Goal: Information Seeking & Learning: Find specific fact

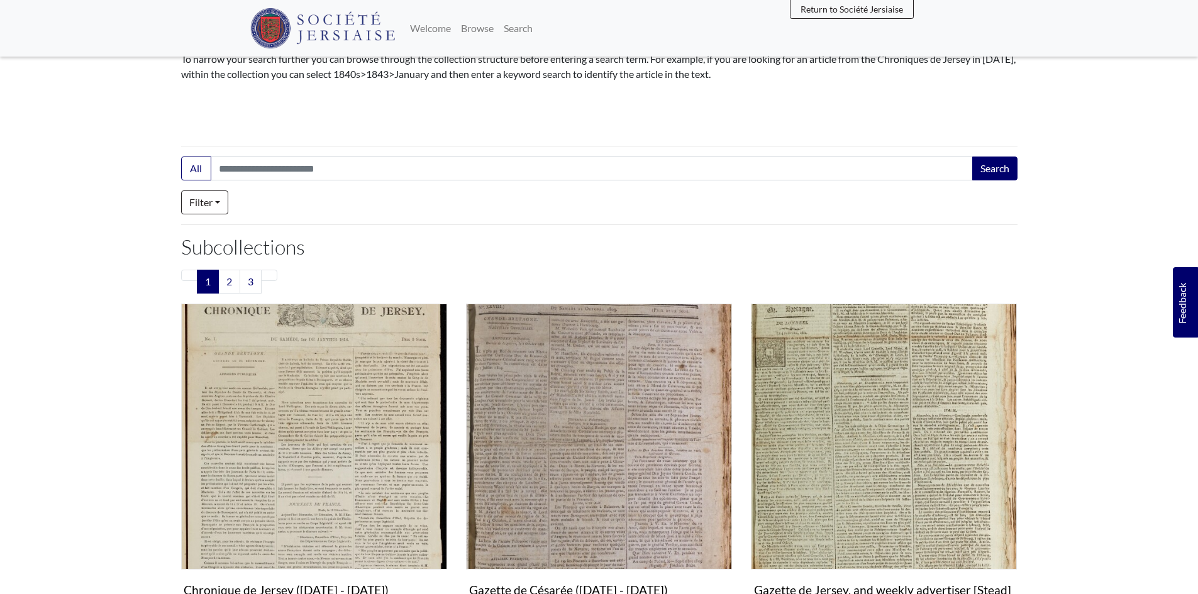
scroll to position [252, 0]
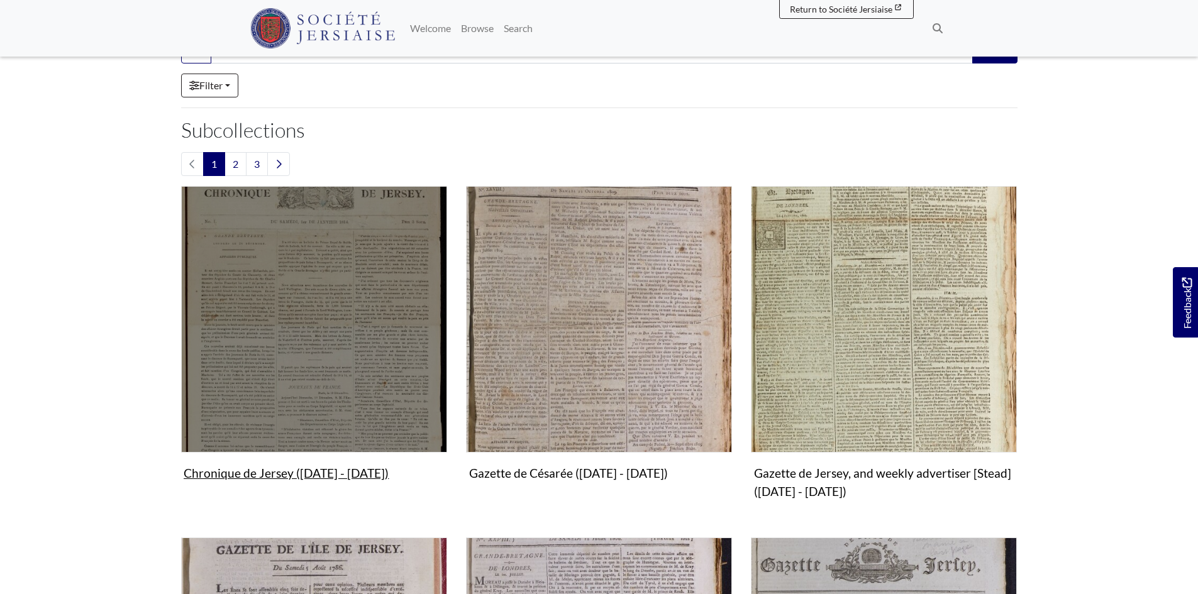
click at [330, 365] on img "Subcollection" at bounding box center [314, 319] width 266 height 266
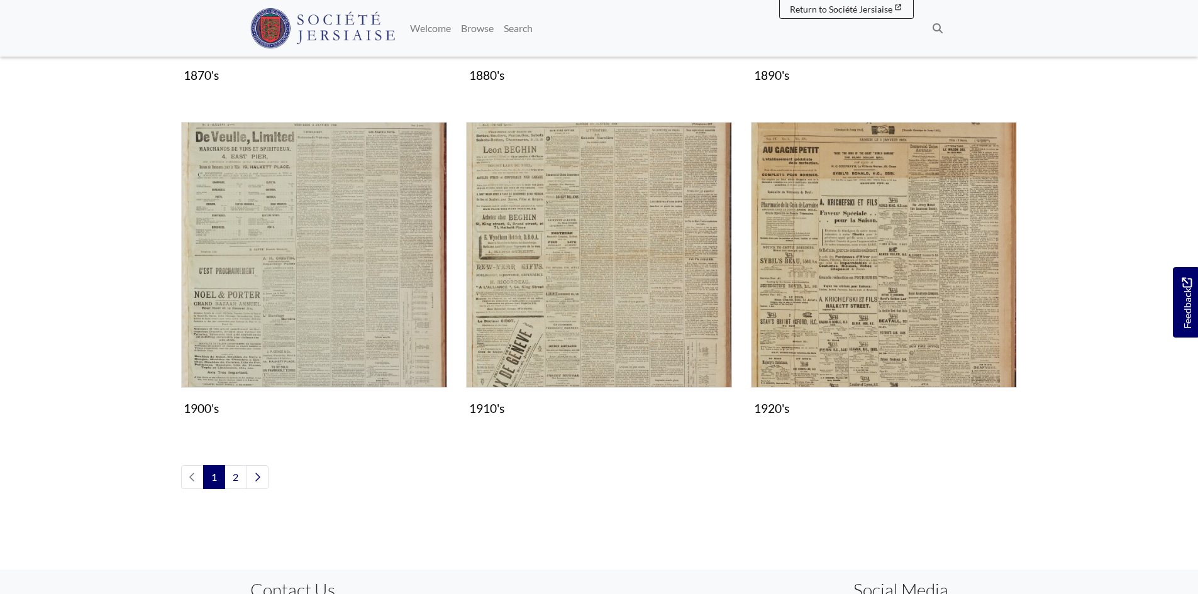
scroll to position [1384, 0]
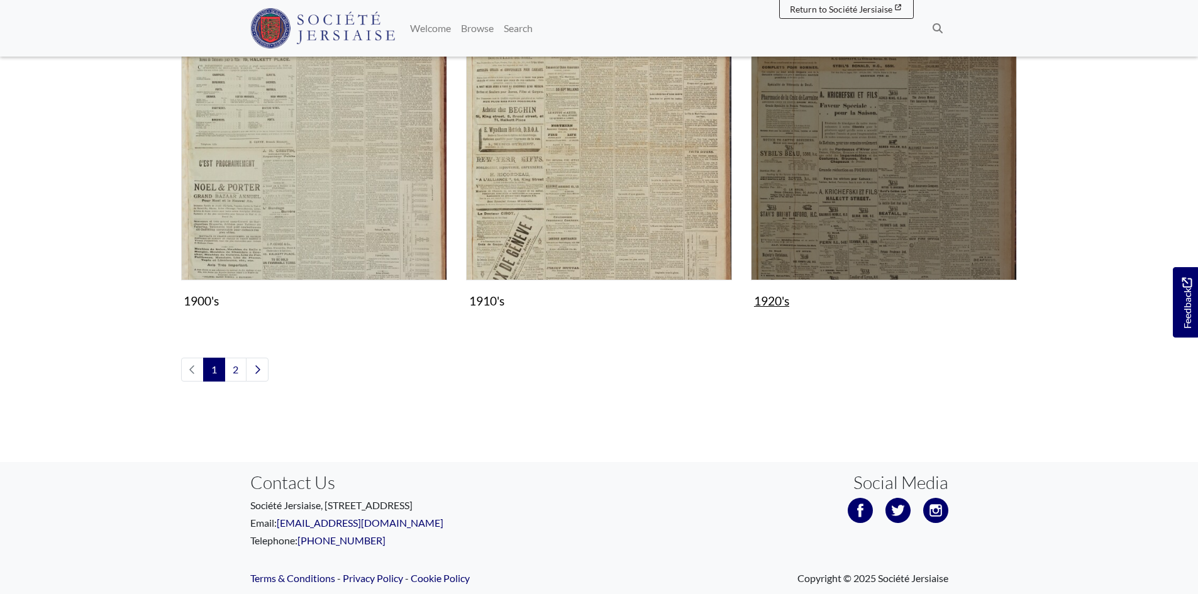
click at [861, 232] on img "Subcollection" at bounding box center [884, 147] width 266 height 266
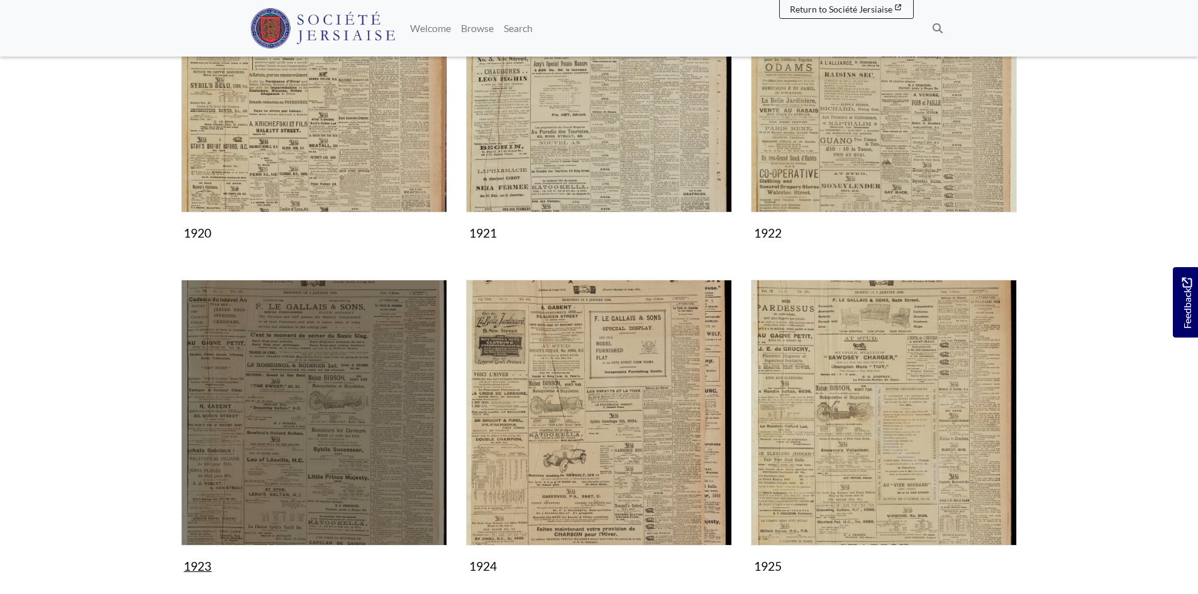
scroll to position [440, 0]
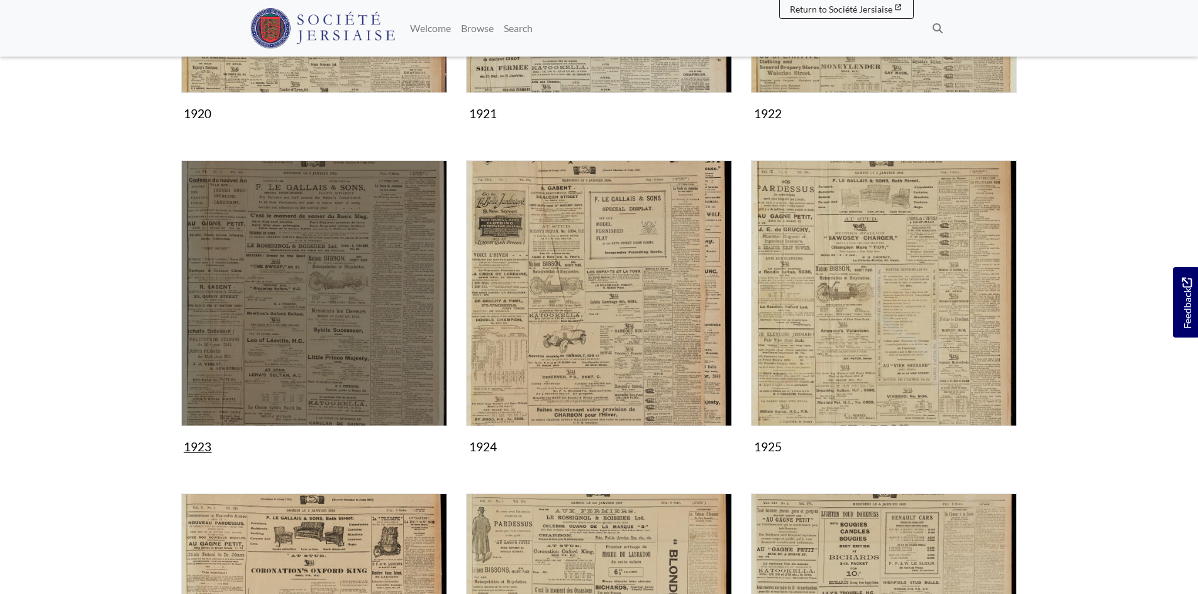
click at [353, 356] on img "Subcollection" at bounding box center [314, 293] width 266 height 266
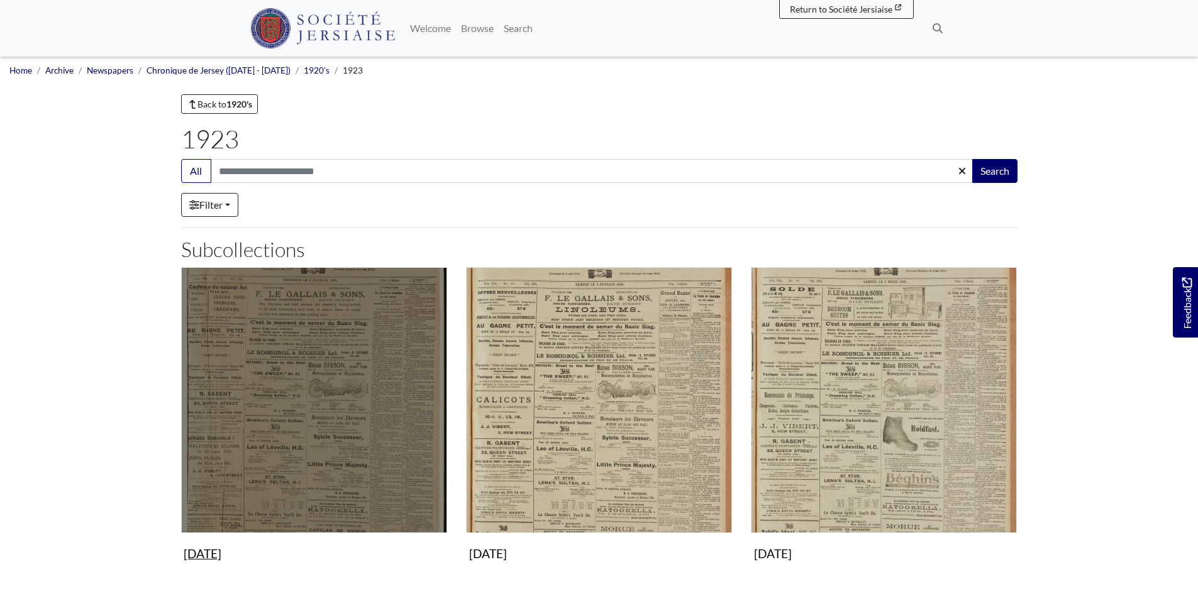
click at [370, 450] on img "Subcollection" at bounding box center [314, 400] width 266 height 266
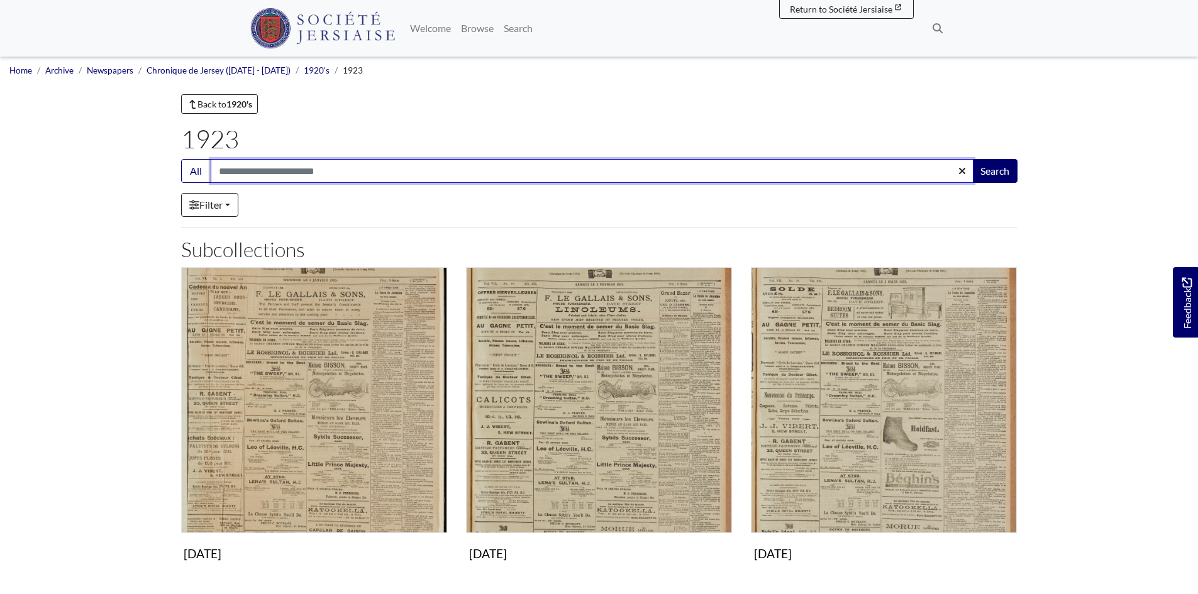
click at [235, 170] on input "Search:" at bounding box center [592, 171] width 763 height 24
type input "*****"
click at [972, 159] on button "Search" at bounding box center [994, 171] width 45 height 24
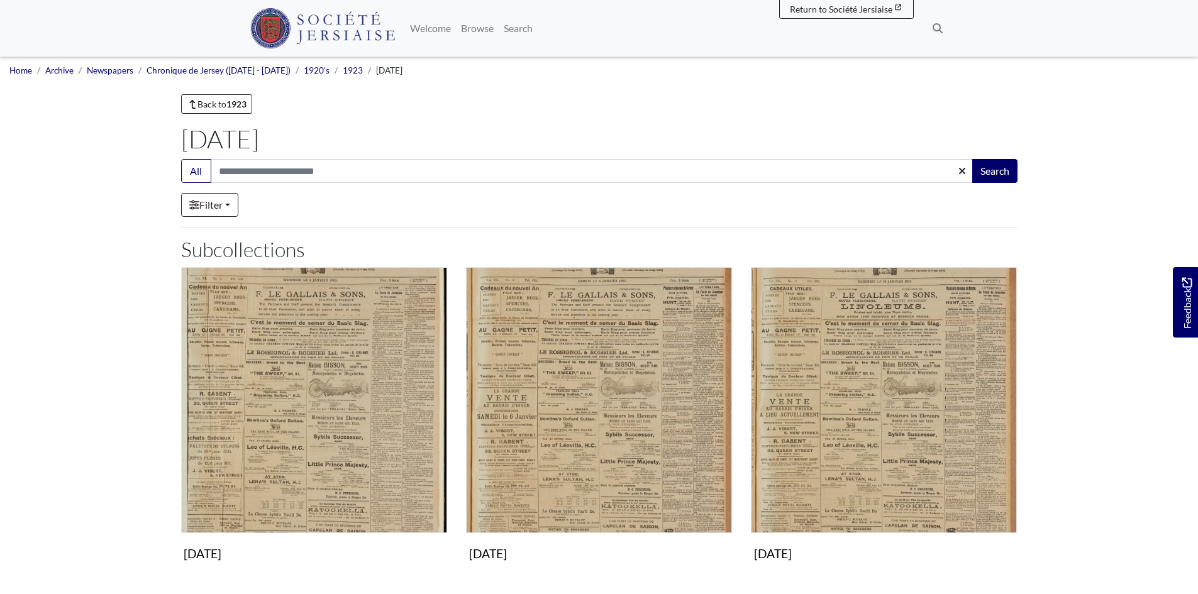
drag, startPoint x: 0, startPoint y: 0, endPoint x: 258, endPoint y: 167, distance: 307.9
click at [258, 167] on input "Search:" at bounding box center [592, 171] width 763 height 24
type input "**********"
click at [972, 159] on button "Search" at bounding box center [994, 171] width 45 height 24
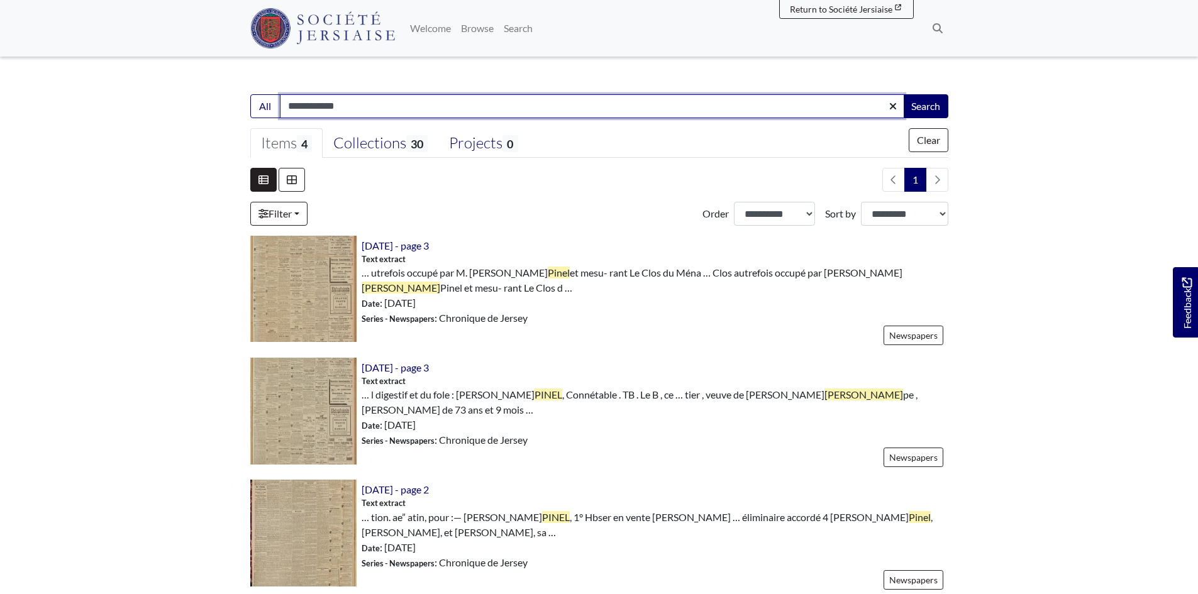
scroll to position [189, 0]
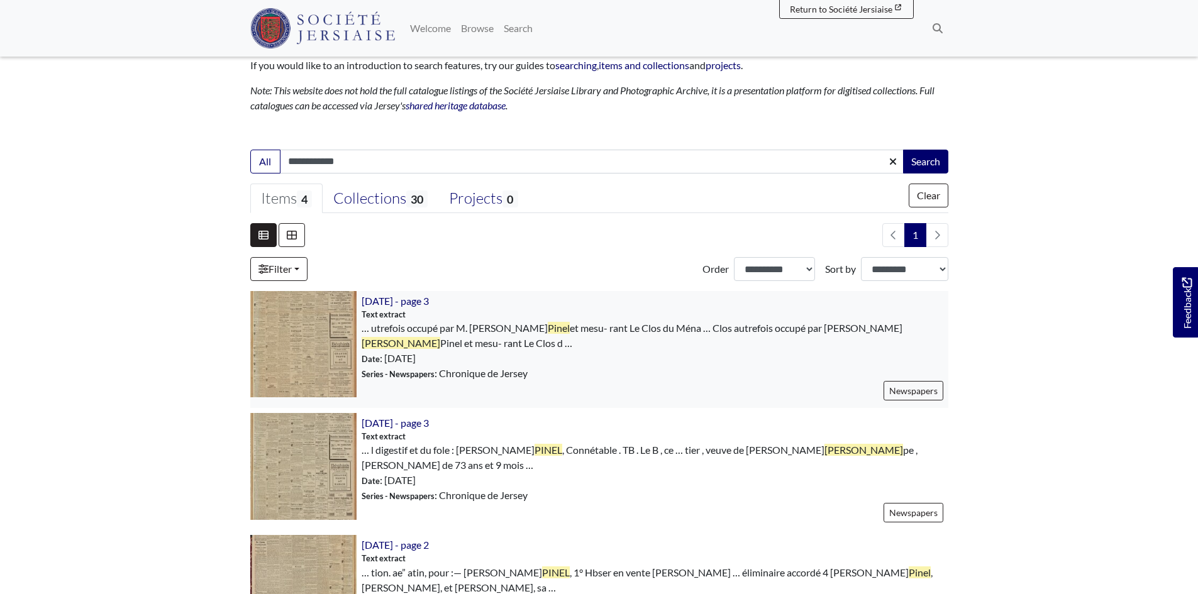
click at [299, 341] on img at bounding box center [303, 344] width 106 height 106
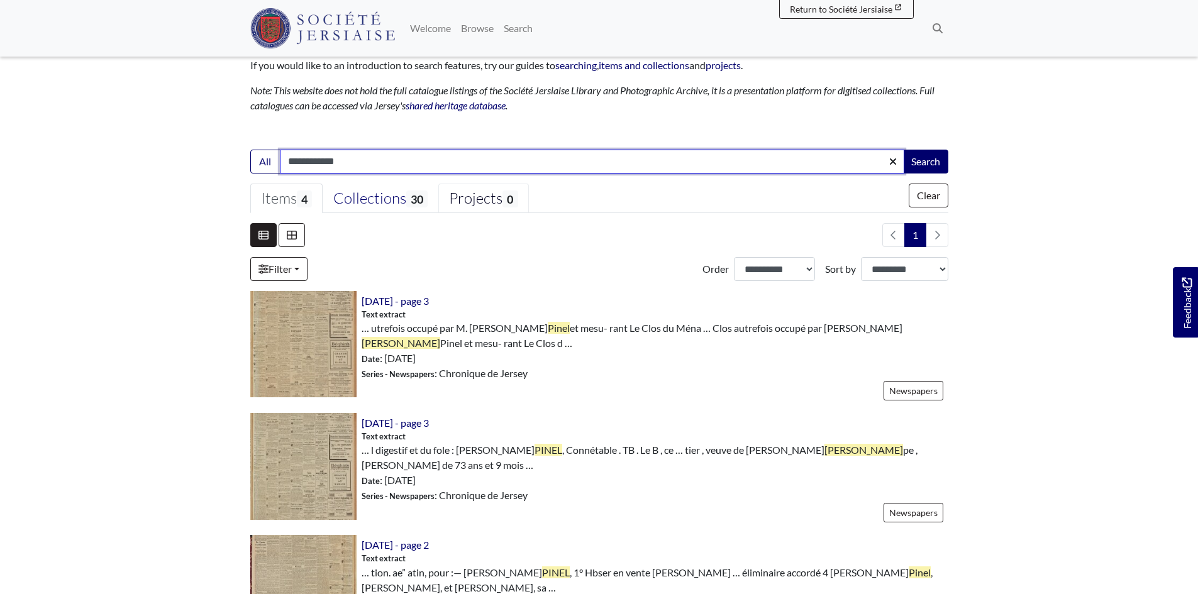
drag, startPoint x: 313, startPoint y: 165, endPoint x: 456, endPoint y: 184, distance: 144.0
click at [456, 184] on form "**********" at bounding box center [599, 477] width 698 height 654
type input "*****"
click at [903, 150] on button "Search" at bounding box center [925, 162] width 45 height 24
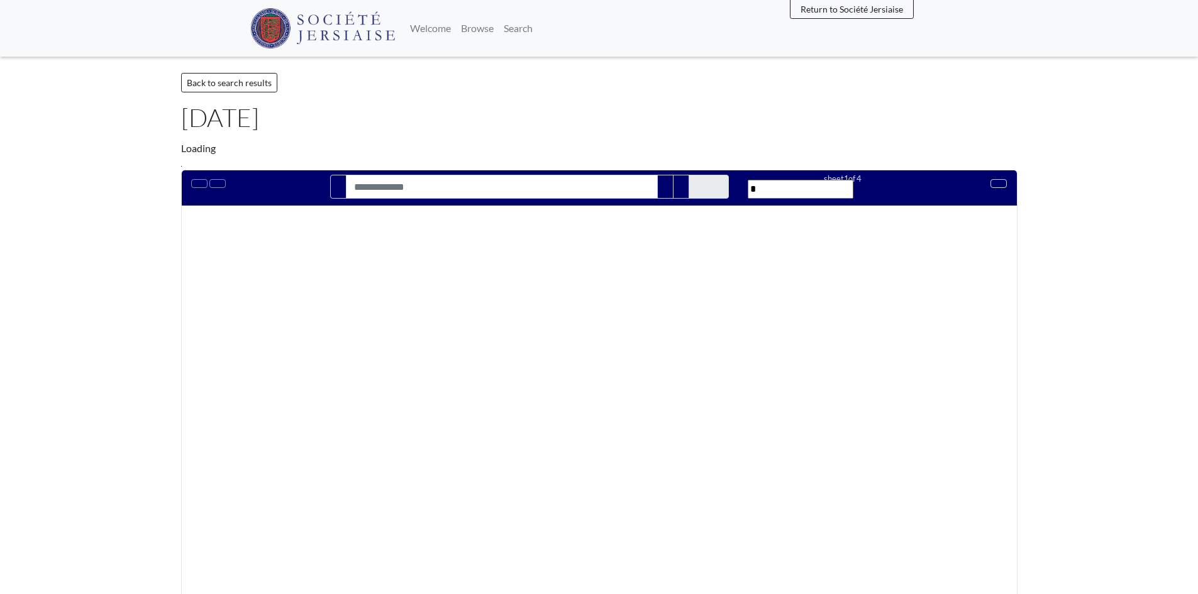
type input "**********"
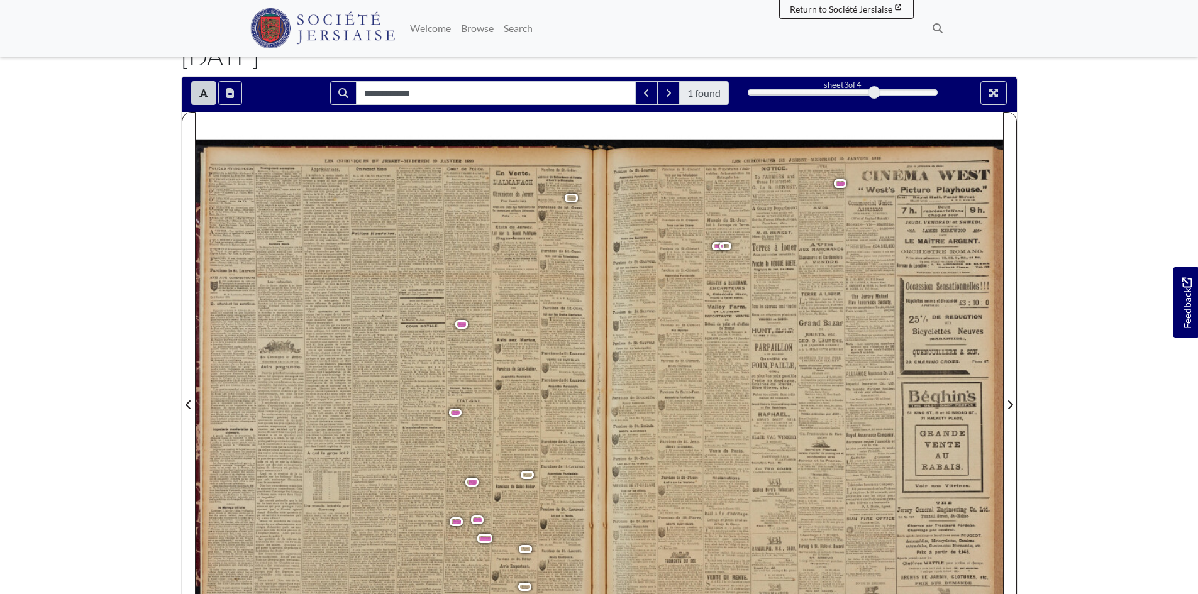
scroll to position [63, 0]
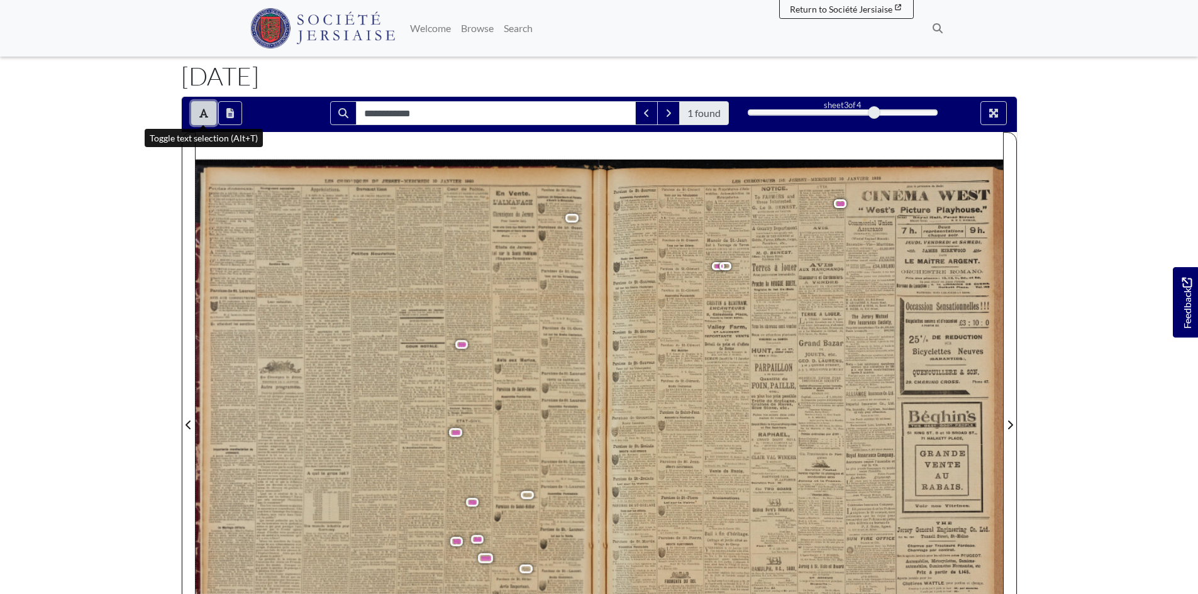
click at [209, 116] on button "Toggle text selection (Alt+T)" at bounding box center [203, 113] width 25 height 24
click at [814, 207] on div at bounding box center [801, 417] width 404 height 571
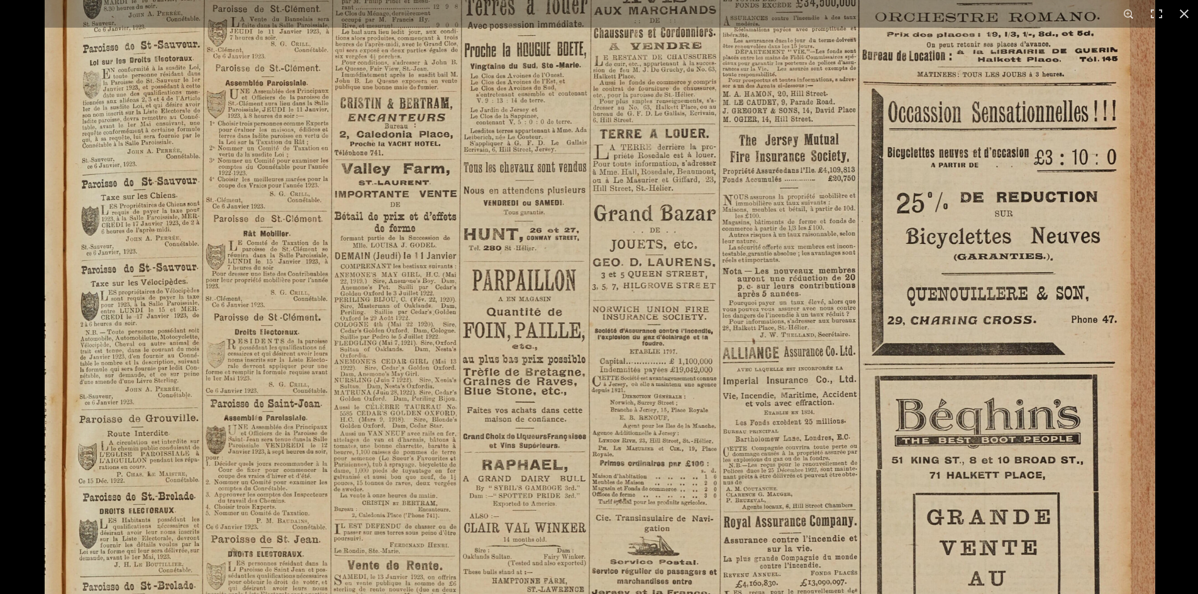
click at [726, 394] on img at bounding box center [600, 417] width 1111 height 1570
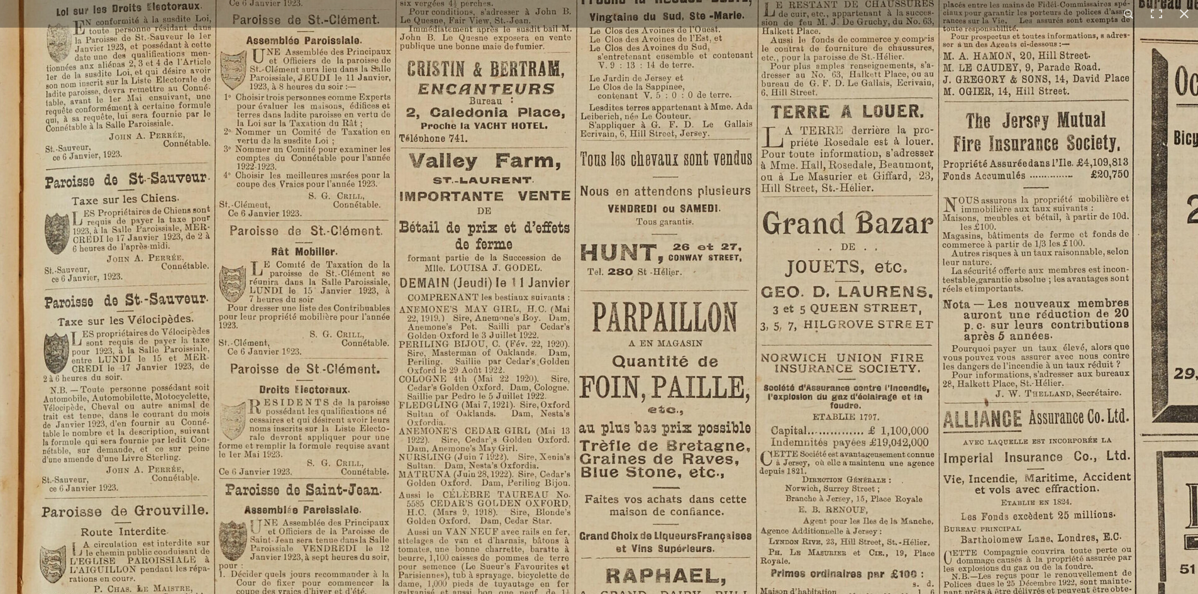
click at [136, 391] on img at bounding box center [771, 509] width 1556 height 2201
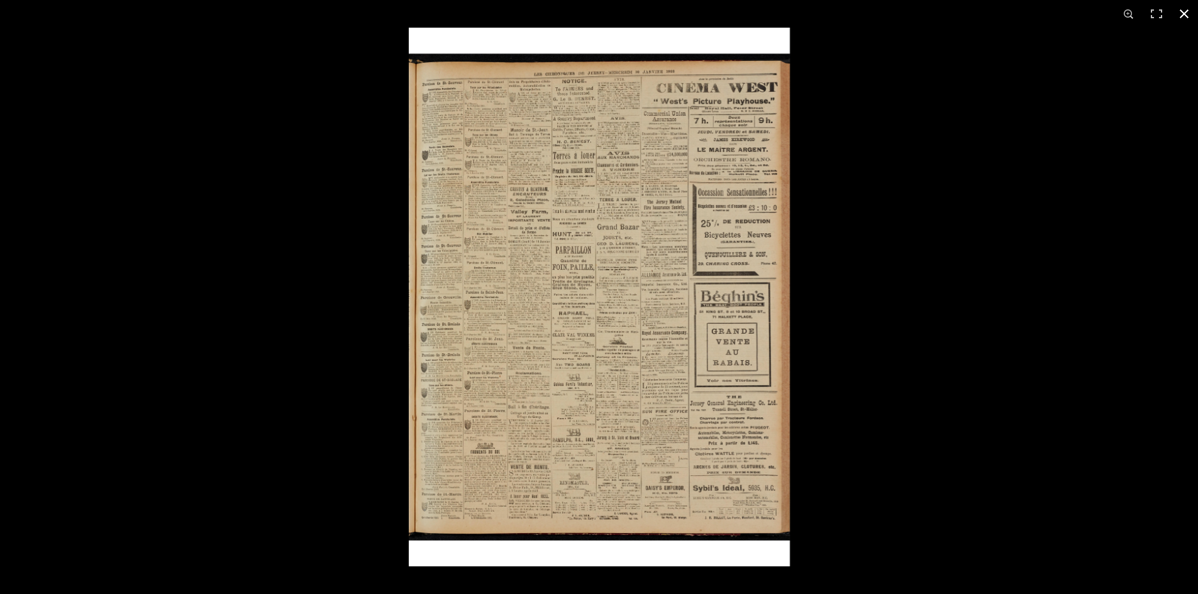
click at [26, 311] on div at bounding box center [599, 297] width 1198 height 594
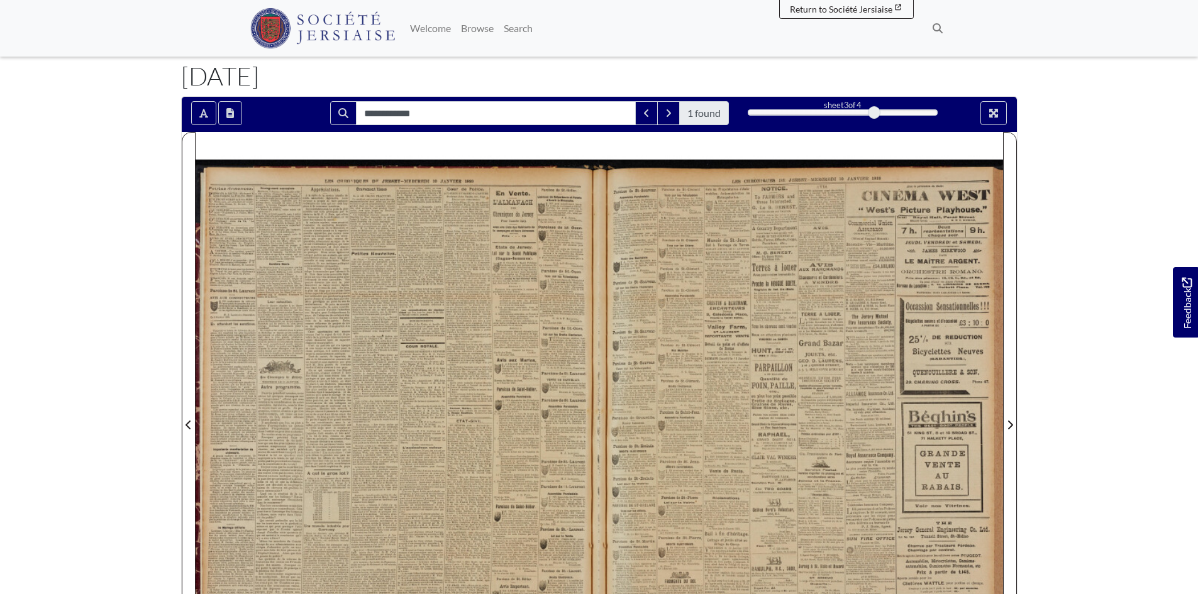
click at [441, 428] on div at bounding box center [398, 417] width 404 height 571
click at [439, 430] on div at bounding box center [398, 417] width 404 height 571
click at [441, 426] on div at bounding box center [398, 417] width 404 height 571
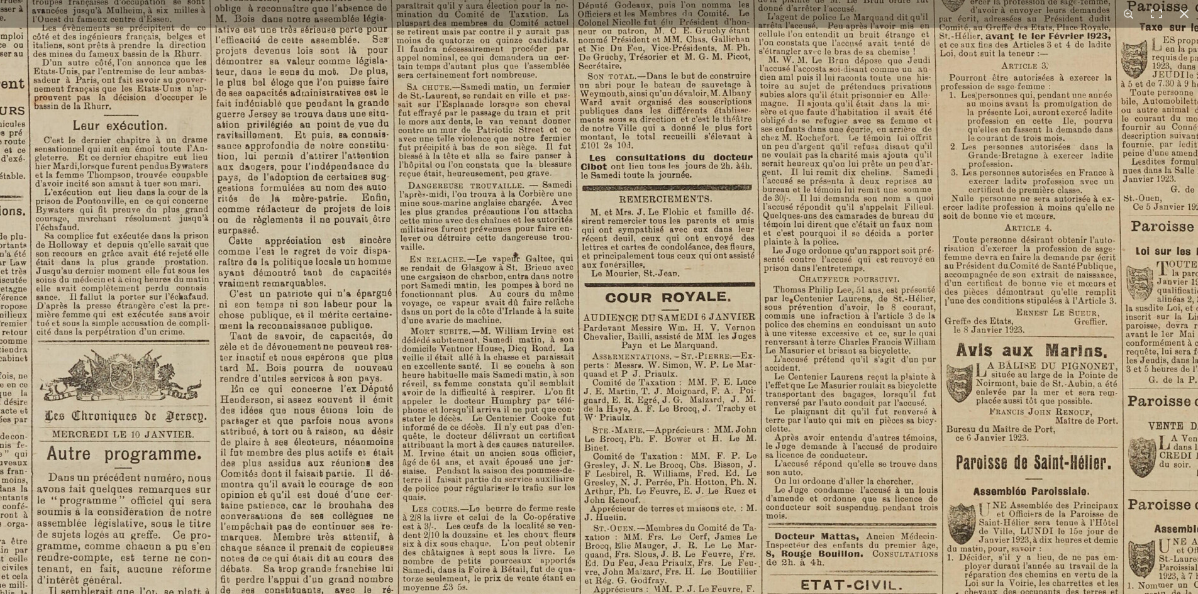
click at [832, 570] on img at bounding box center [573, 570] width 1556 height 2201
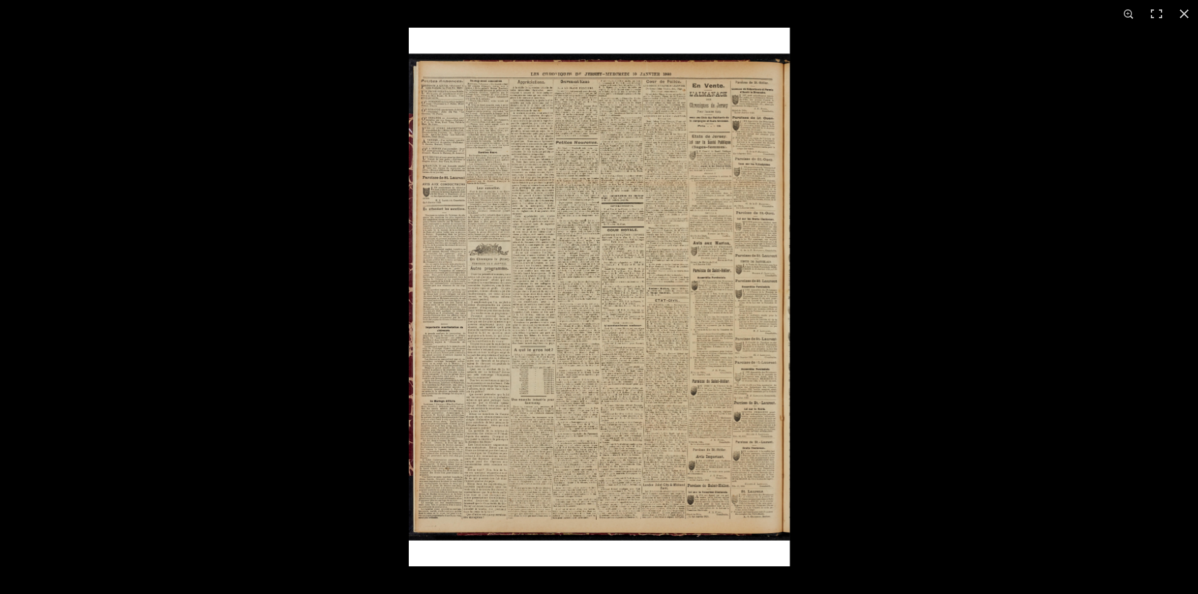
click at [628, 296] on img at bounding box center [599, 297] width 381 height 539
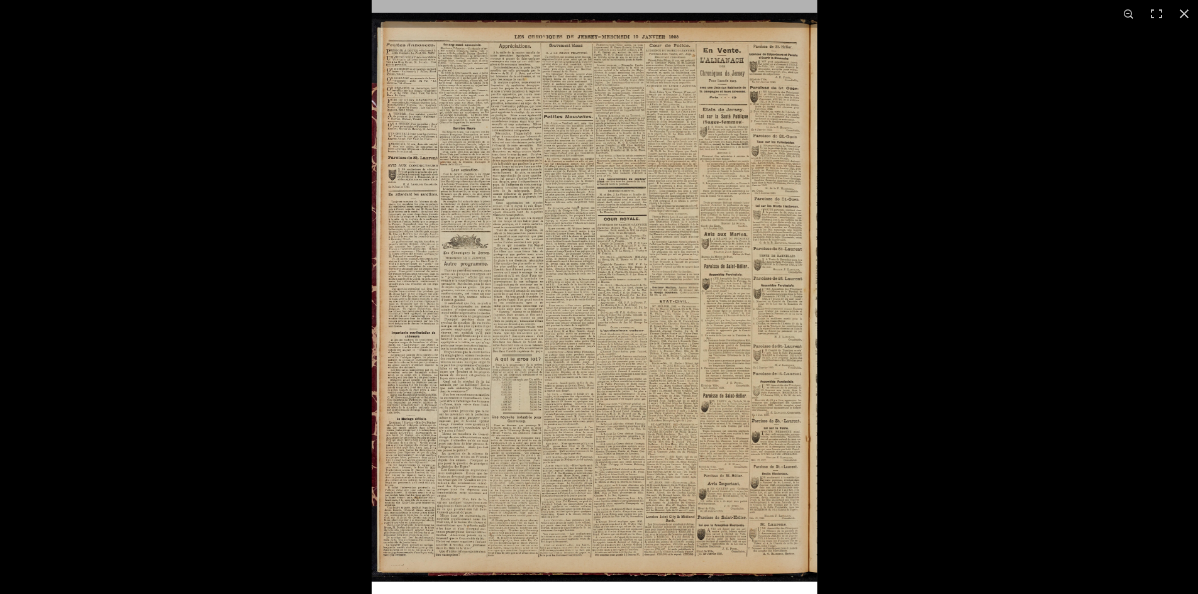
click at [628, 296] on img at bounding box center [594, 297] width 445 height 630
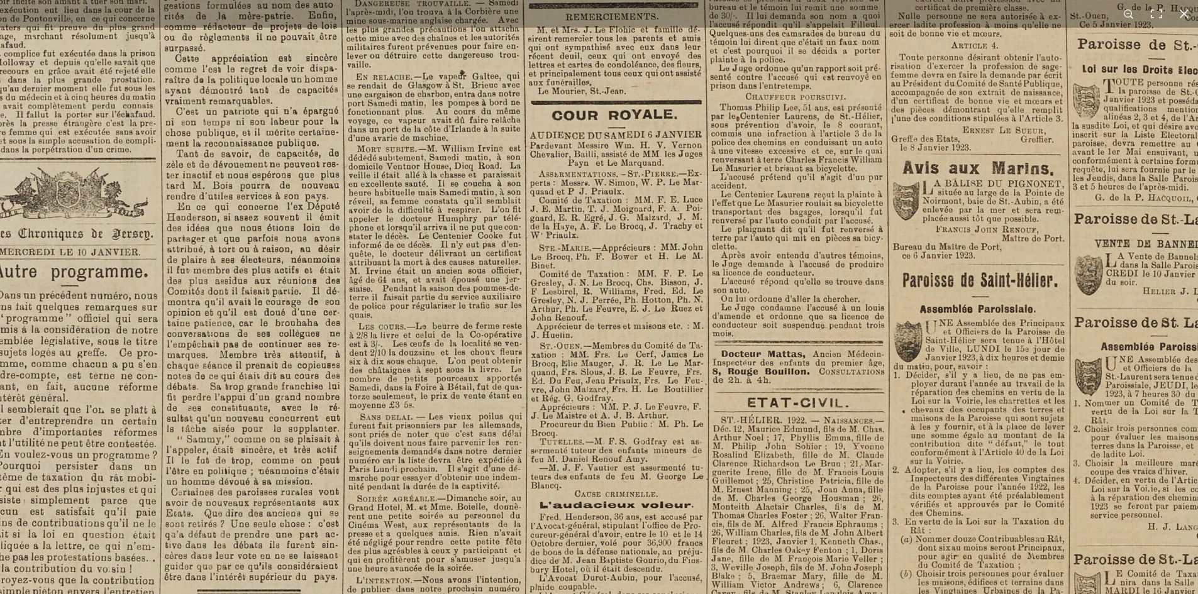
click at [785, 567] on img at bounding box center [520, 388] width 1556 height 2201
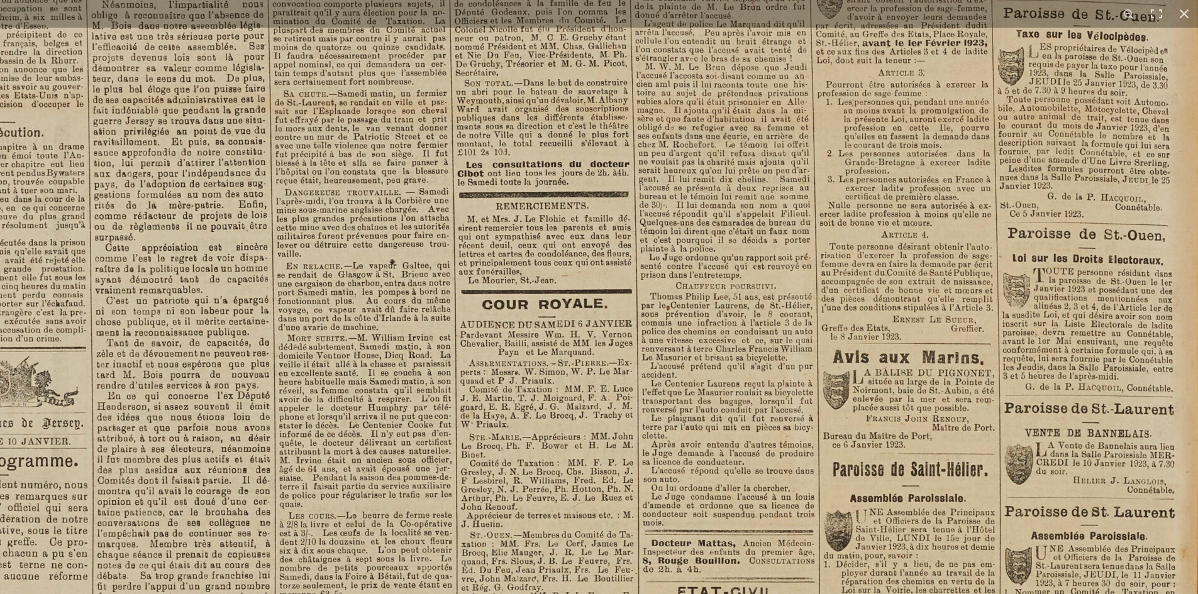
click at [653, 311] on img at bounding box center [450, 577] width 1556 height 2201
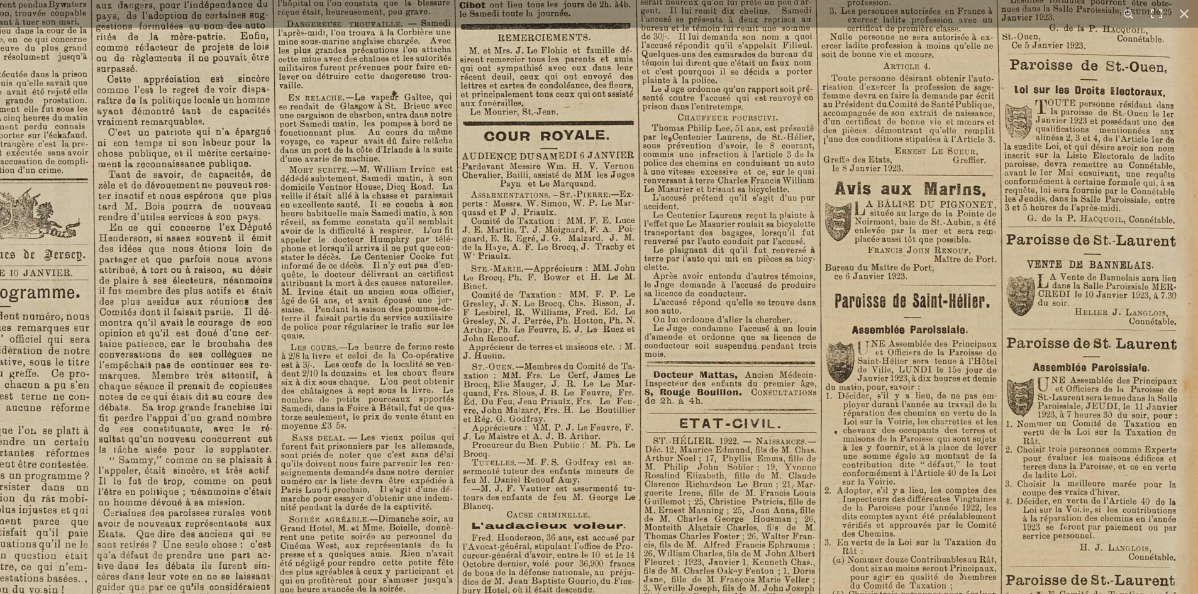
click at [392, 363] on img at bounding box center [452, 409] width 1556 height 2201
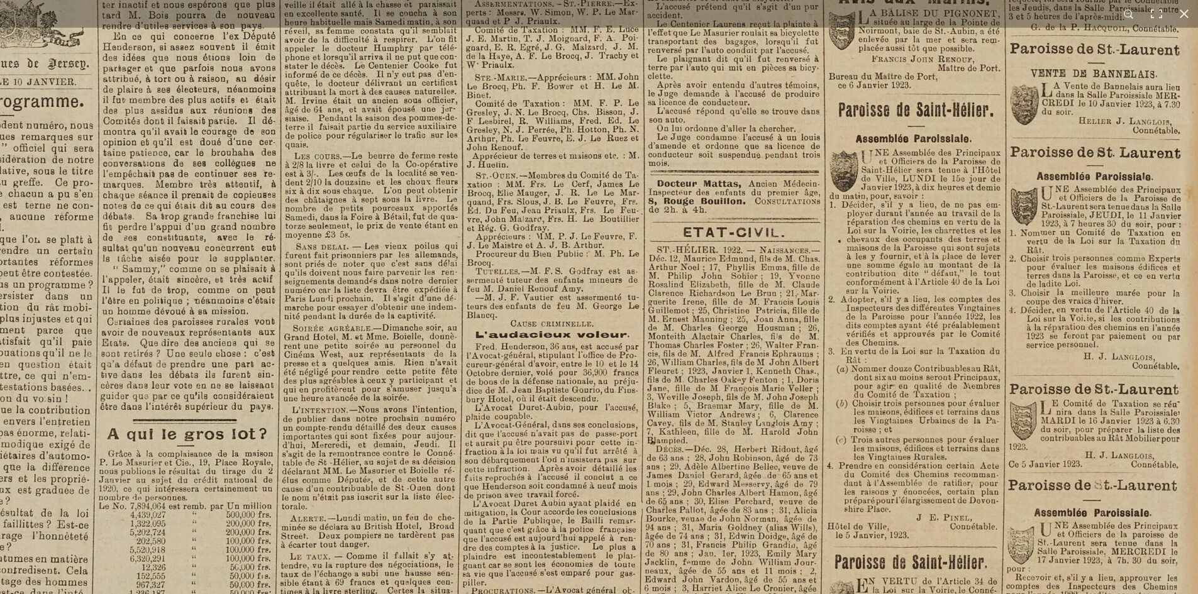
click at [458, 329] on img at bounding box center [455, 218] width 1556 height 2201
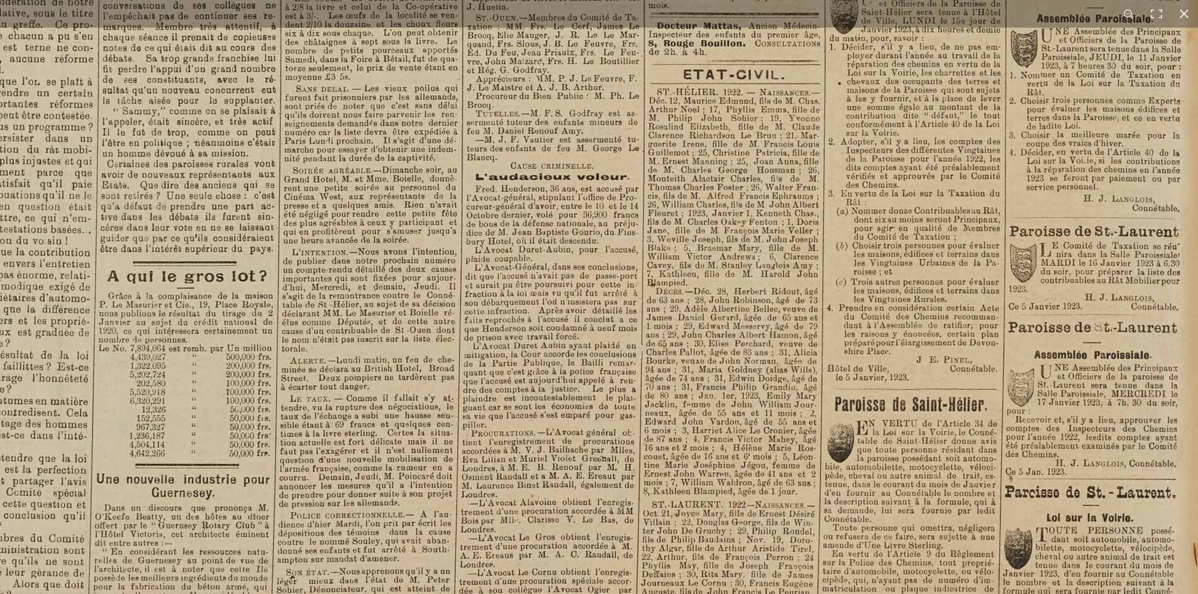
click at [526, 380] on img at bounding box center [455, 60] width 1556 height 2201
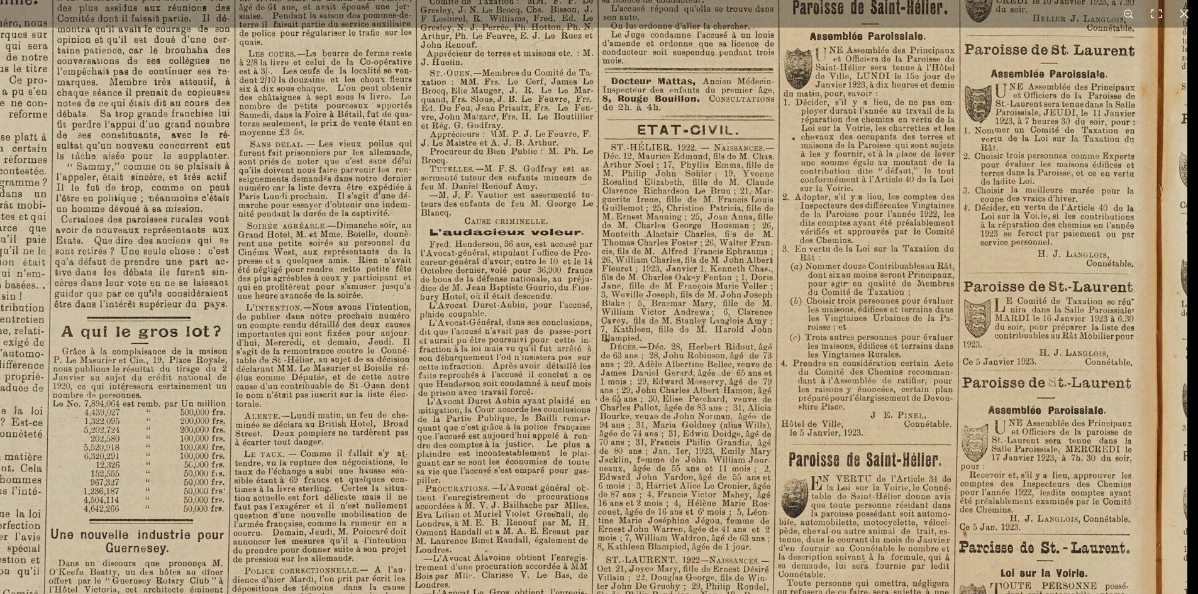
click at [797, 563] on img at bounding box center [409, 115] width 1556 height 2201
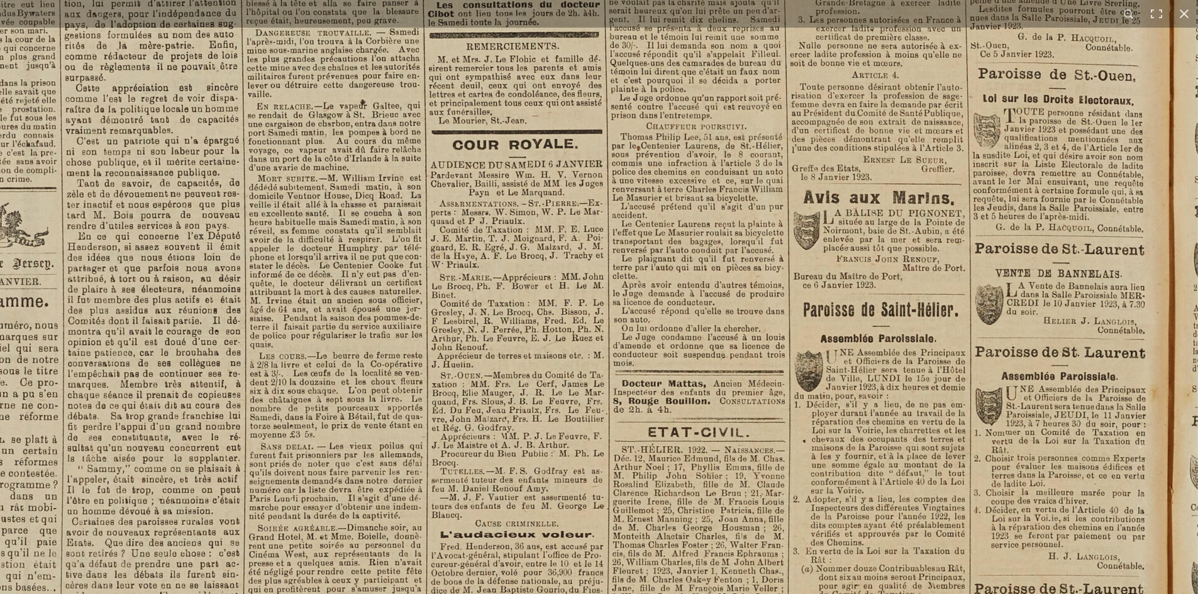
click at [844, 515] on img at bounding box center [420, 418] width 1556 height 2201
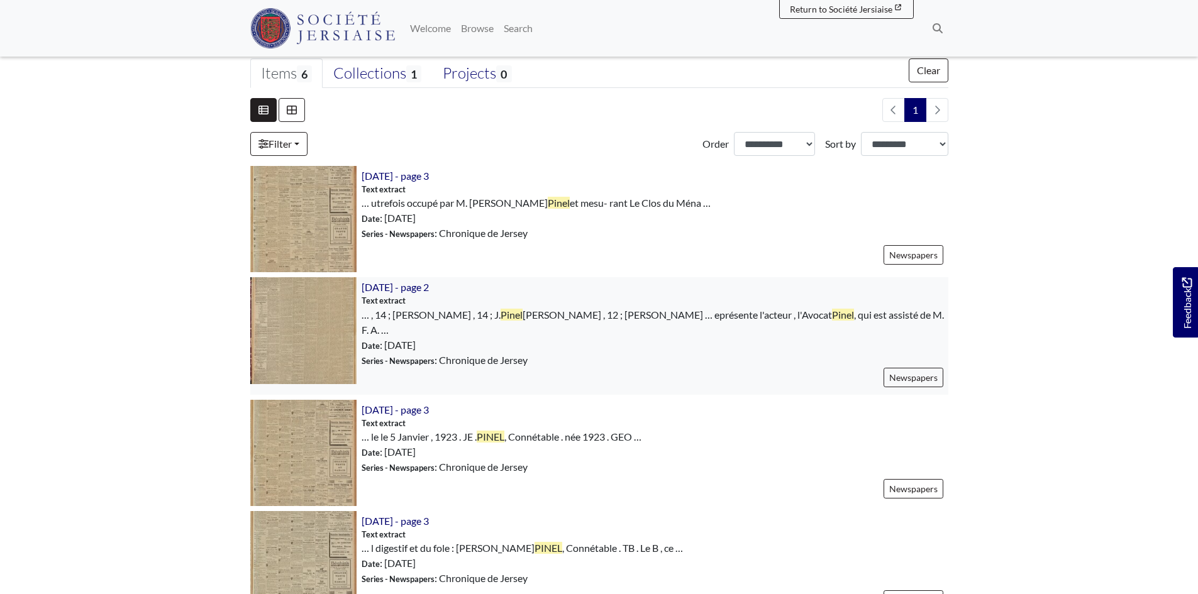
scroll to position [314, 0]
click at [315, 231] on img at bounding box center [303, 218] width 106 height 106
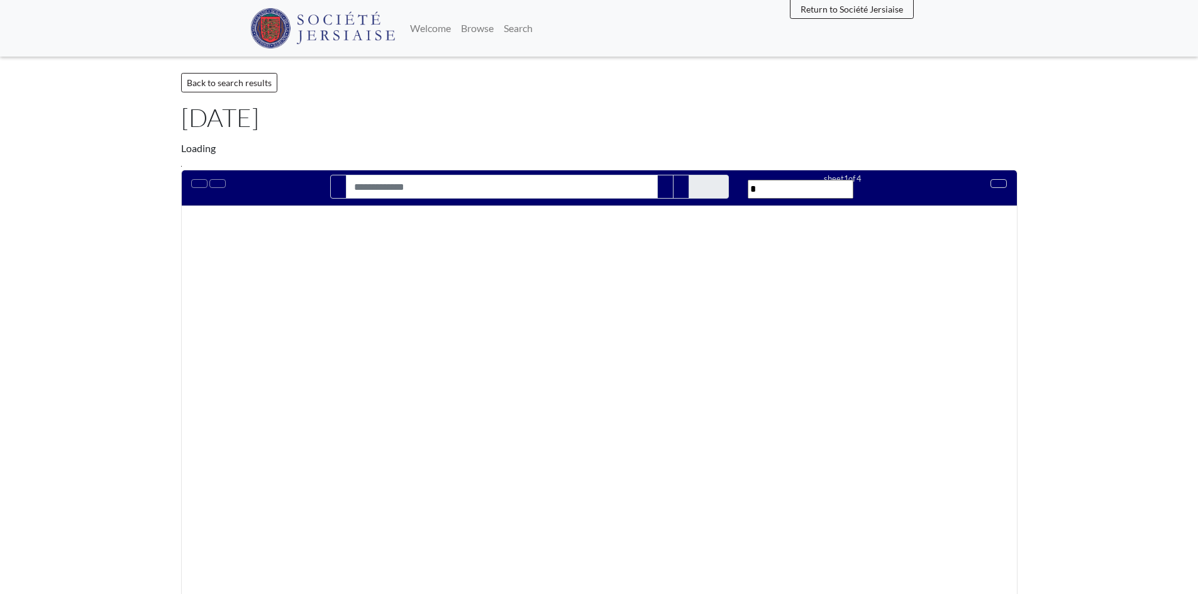
type input "*****"
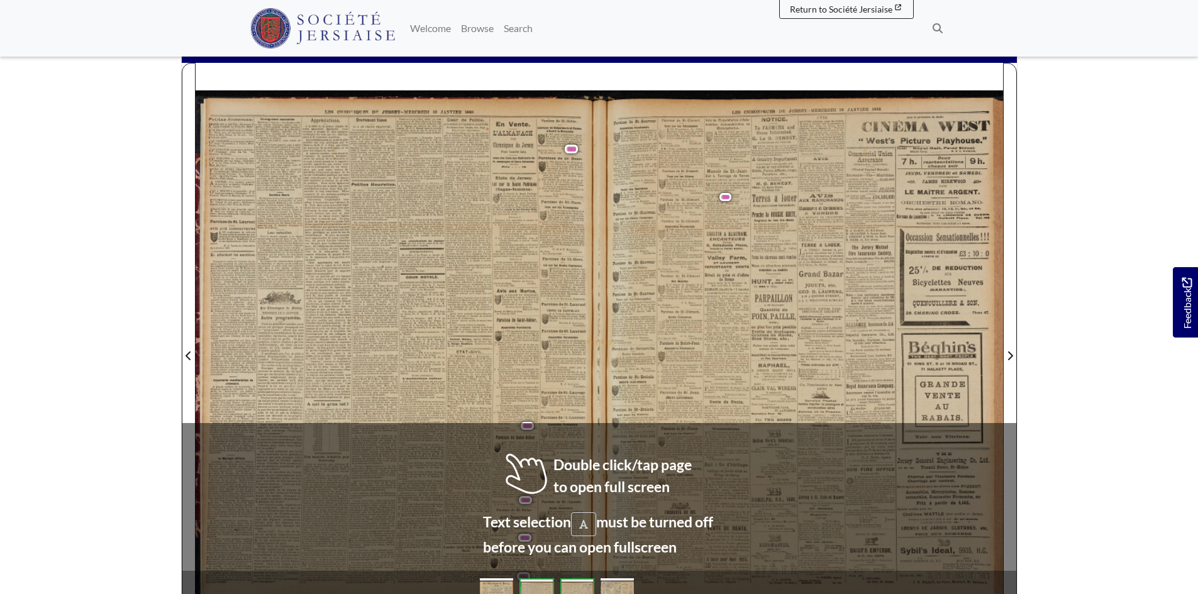
scroll to position [189, 0]
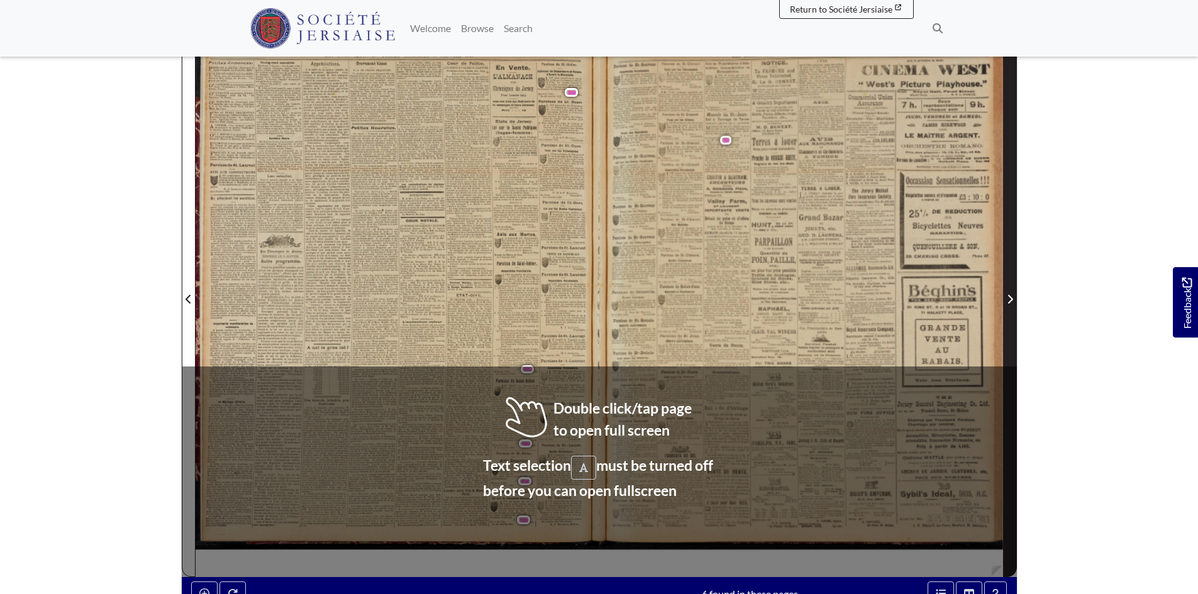
drag, startPoint x: 573, startPoint y: 464, endPoint x: 1003, endPoint y: 508, distance: 432.4
click at [579, 464] on div at bounding box center [398, 291] width 404 height 571
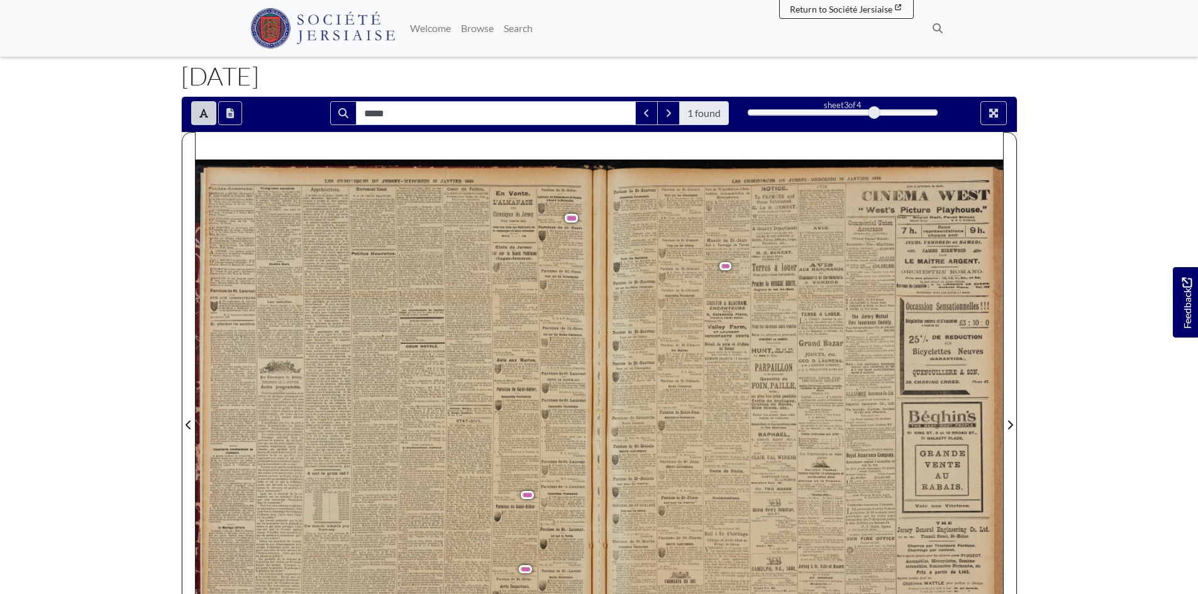
scroll to position [0, 0]
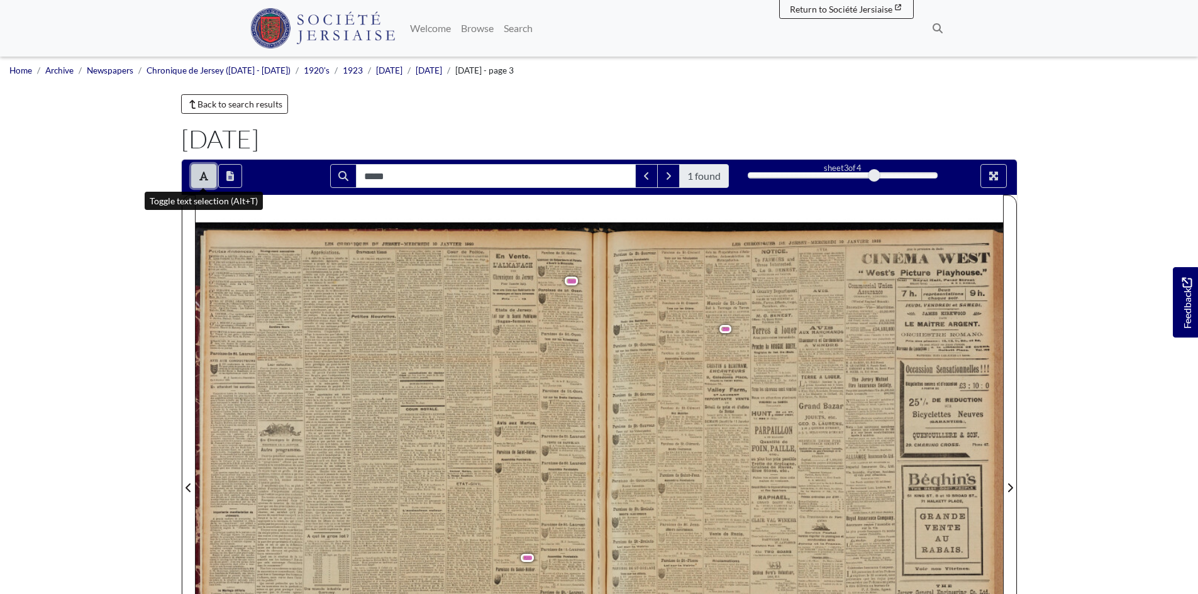
click at [201, 175] on icon "Toggle text selection (Alt+T)" at bounding box center [203, 176] width 9 height 10
click at [748, 328] on div at bounding box center [801, 480] width 404 height 571
click at [737, 332] on div at bounding box center [801, 480] width 404 height 571
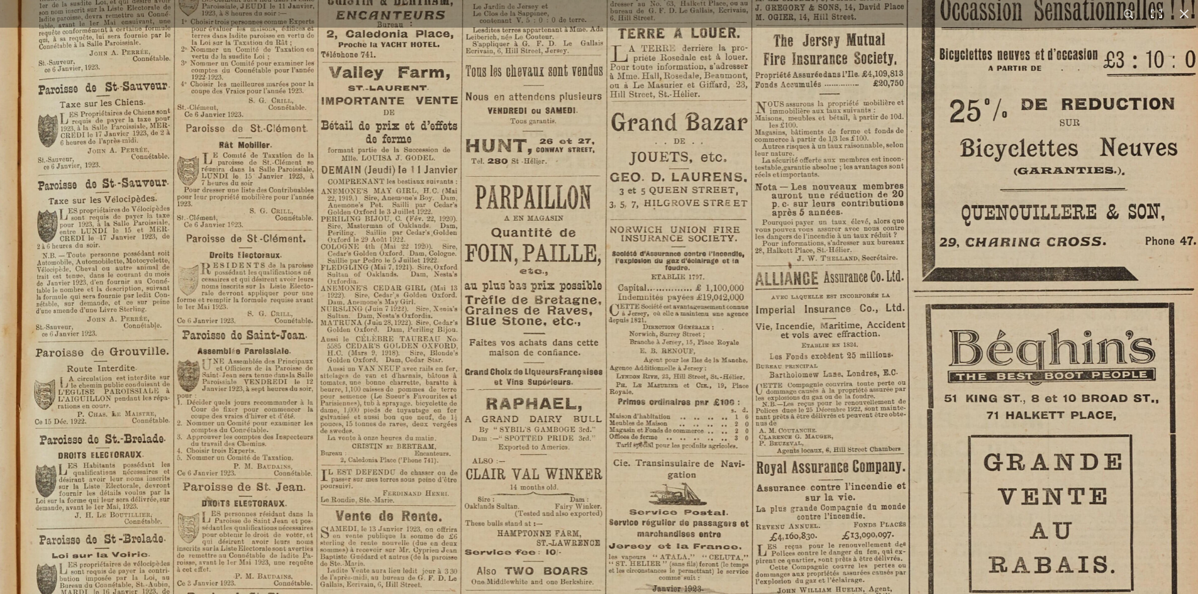
click at [528, 392] on img at bounding box center [618, 350] width 1242 height 1757
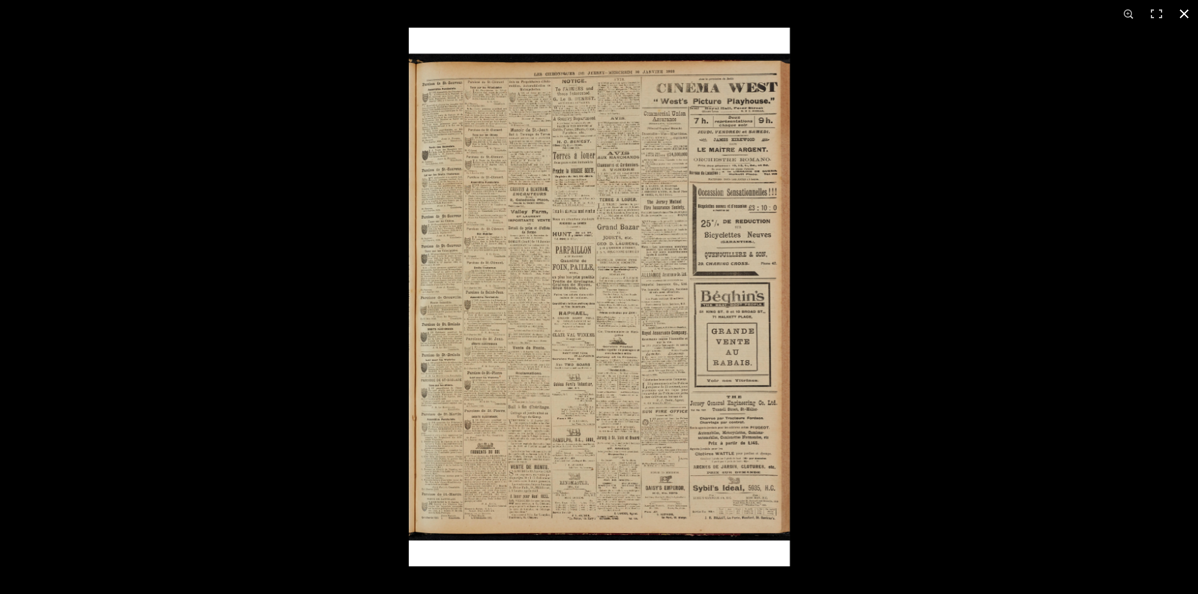
click at [162, 349] on div at bounding box center [599, 297] width 1198 height 594
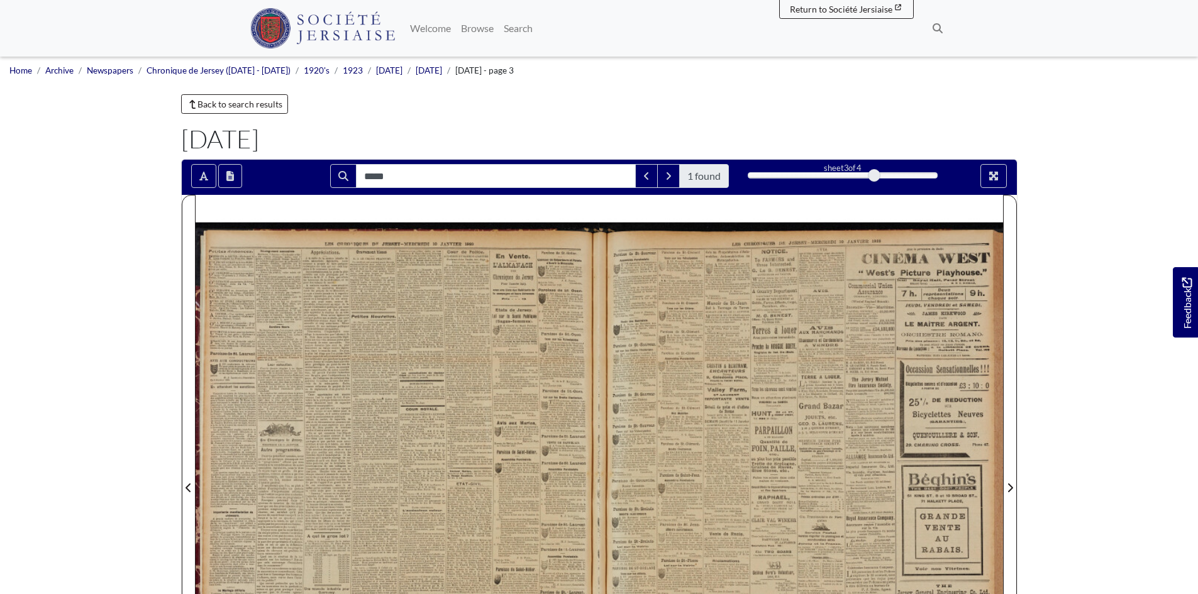
click at [422, 487] on div at bounding box center [398, 480] width 404 height 571
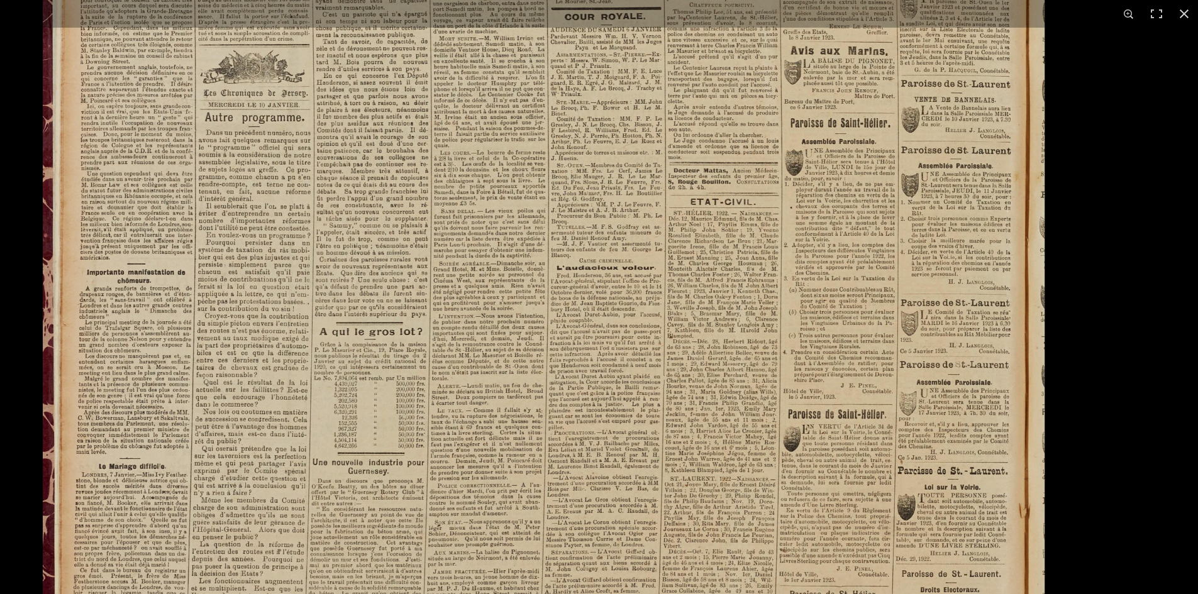
click at [641, 313] on img at bounding box center [544, 192] width 1002 height 1417
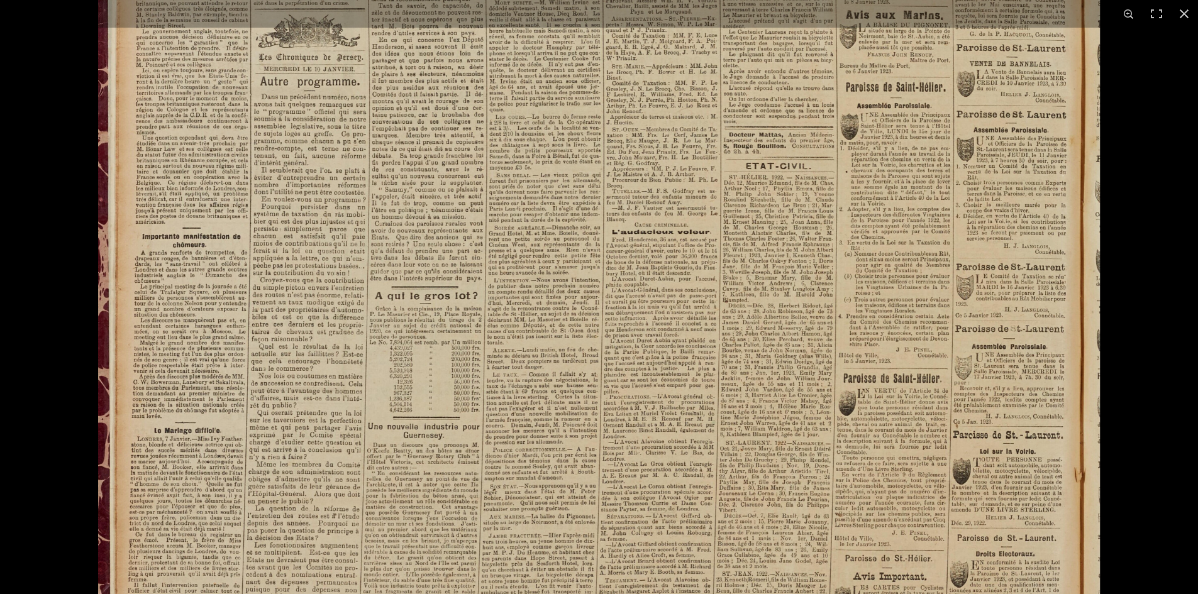
click at [898, 483] on img at bounding box center [599, 156] width 1002 height 1417
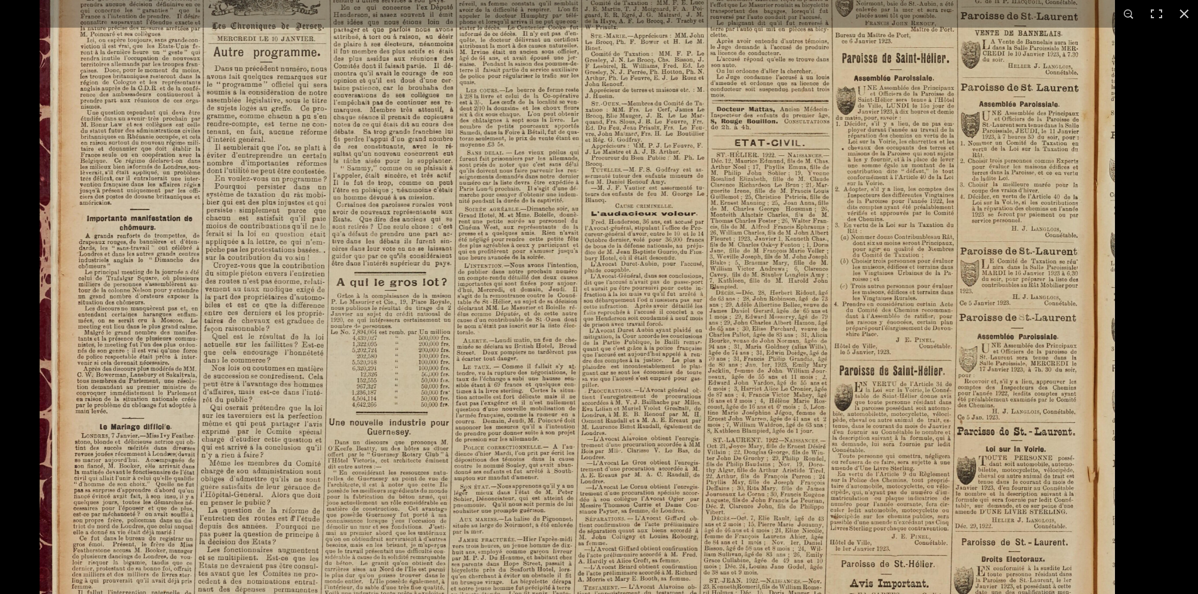
click at [898, 483] on img at bounding box center [577, 132] width 1075 height 1521
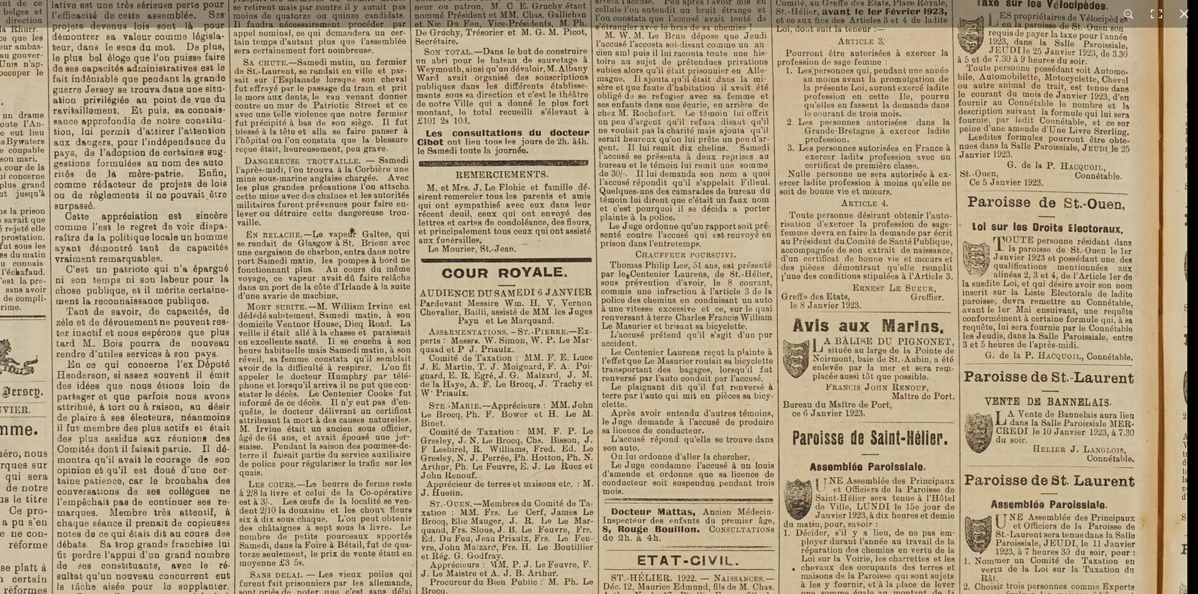
click at [855, 552] on img at bounding box center [409, 546] width 1556 height 2201
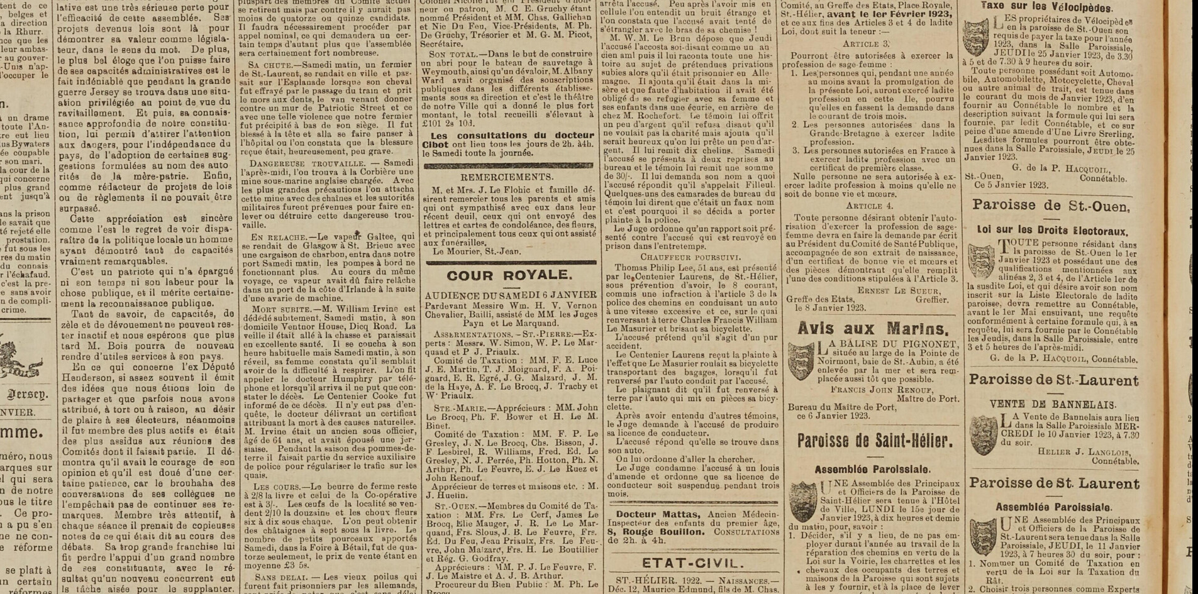
click at [826, 357] on img at bounding box center [414, 548] width 1556 height 2201
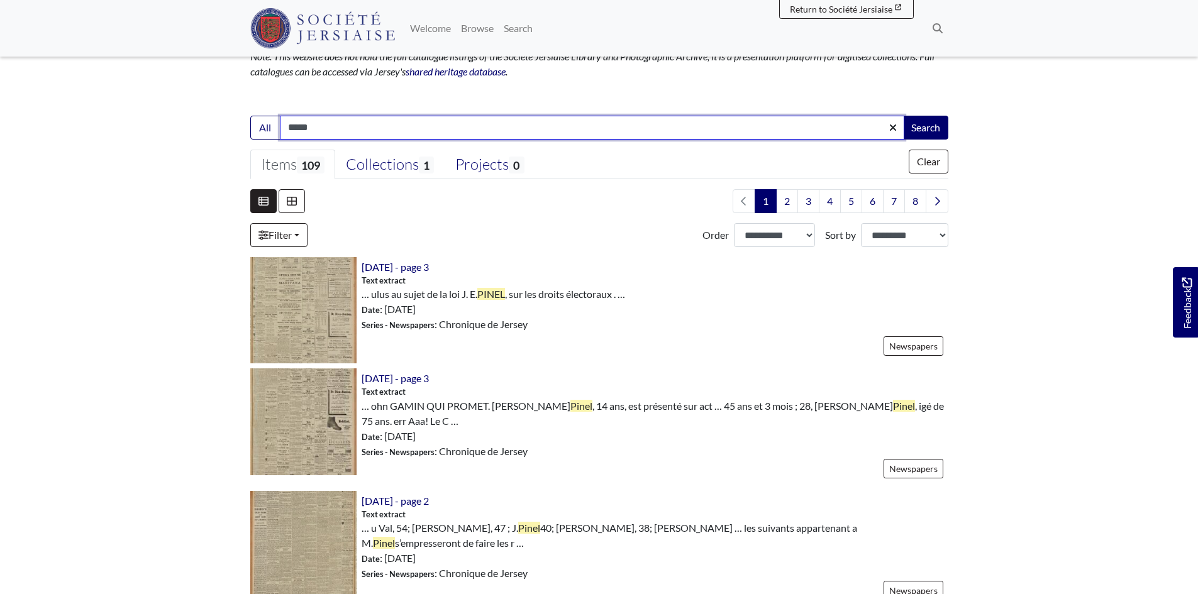
scroll to position [125, 0]
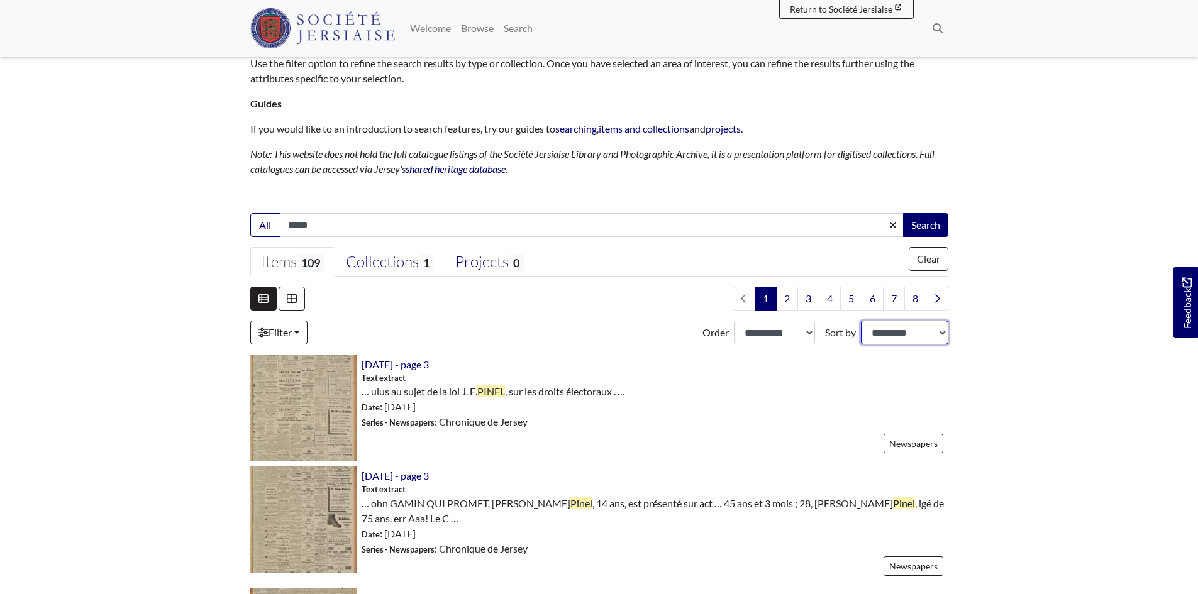
click at [906, 330] on select "**********" at bounding box center [904, 333] width 87 height 24
select select "*****"
click at [861, 321] on select "**********" at bounding box center [904, 333] width 87 height 24
click at [809, 330] on select "**********" at bounding box center [774, 333] width 81 height 24
select select "***"
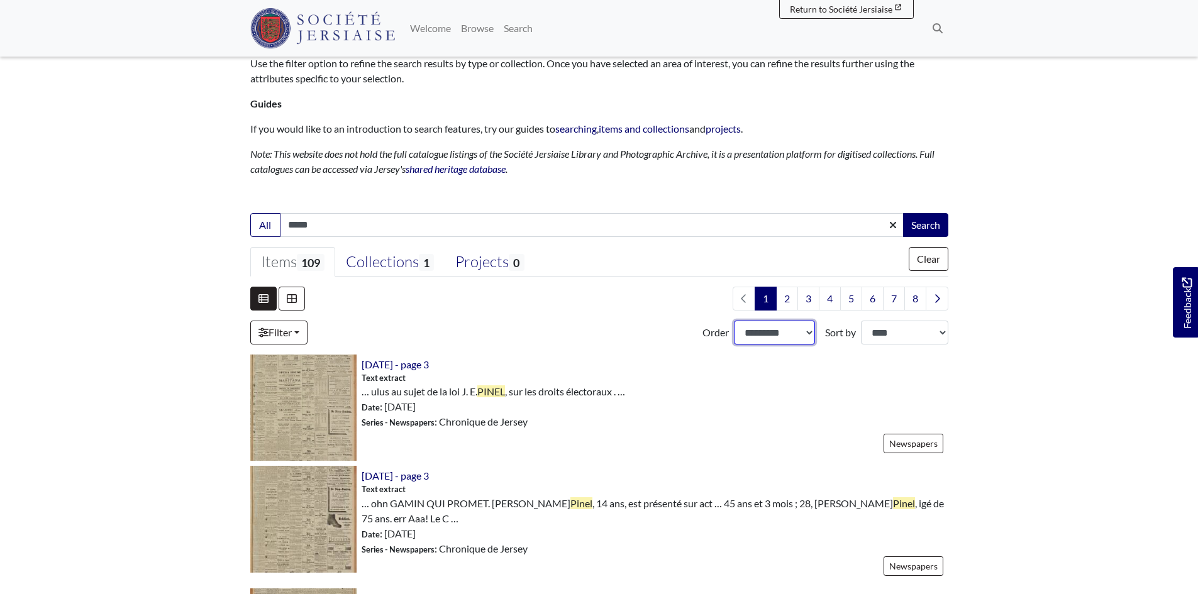
click at [734, 321] on select "**********" at bounding box center [774, 333] width 81 height 24
click at [303, 500] on img at bounding box center [303, 519] width 106 height 106
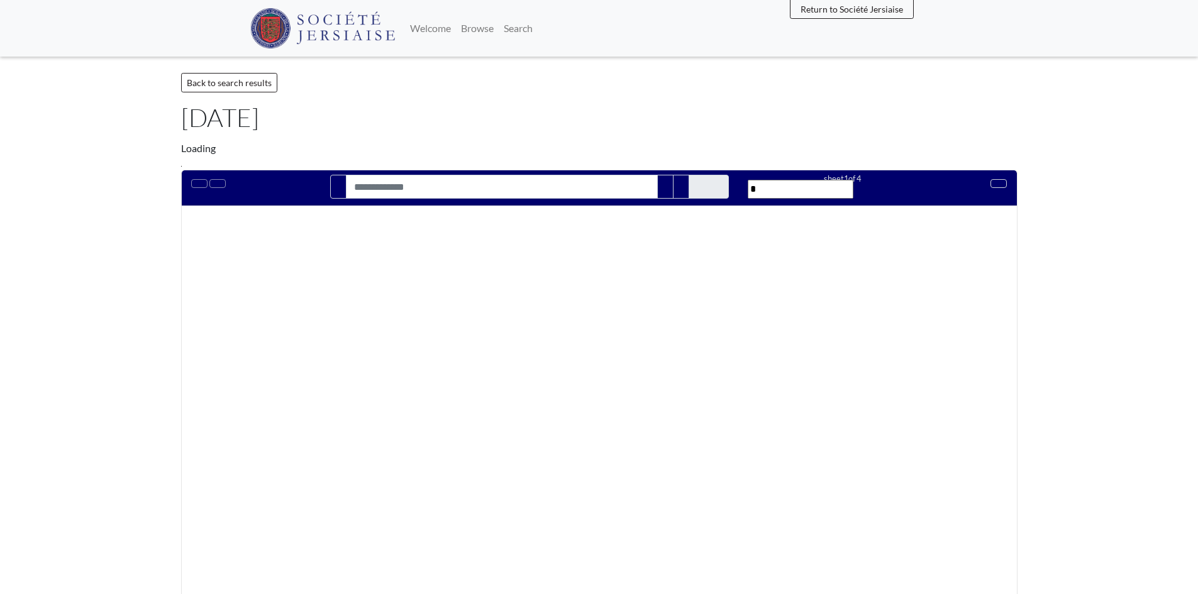
type input "*****"
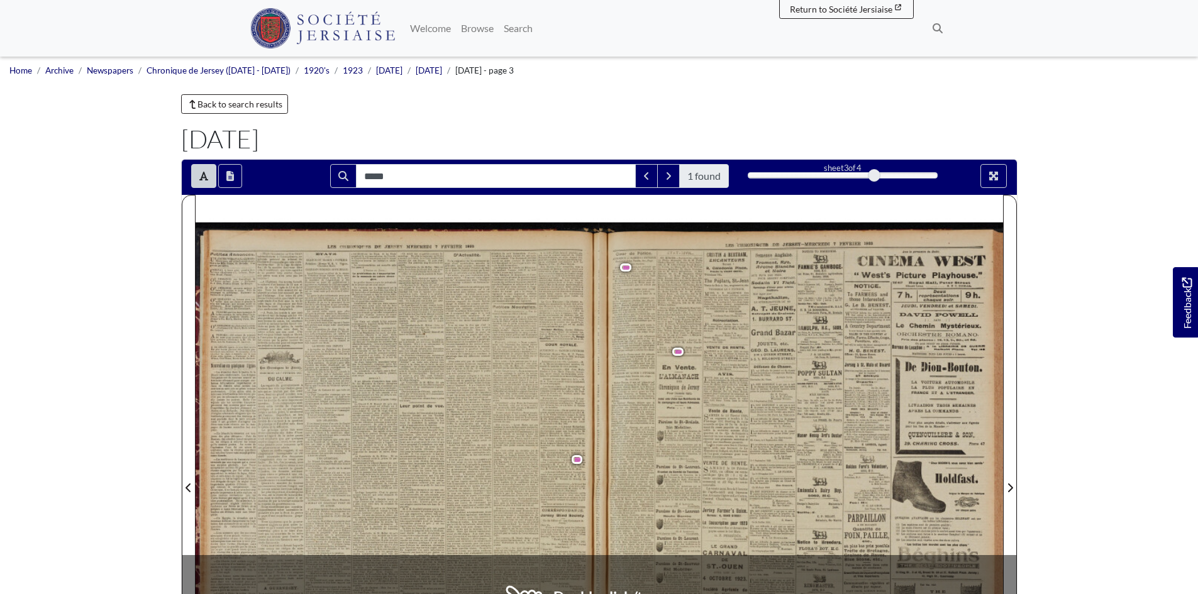
scroll to position [189, 0]
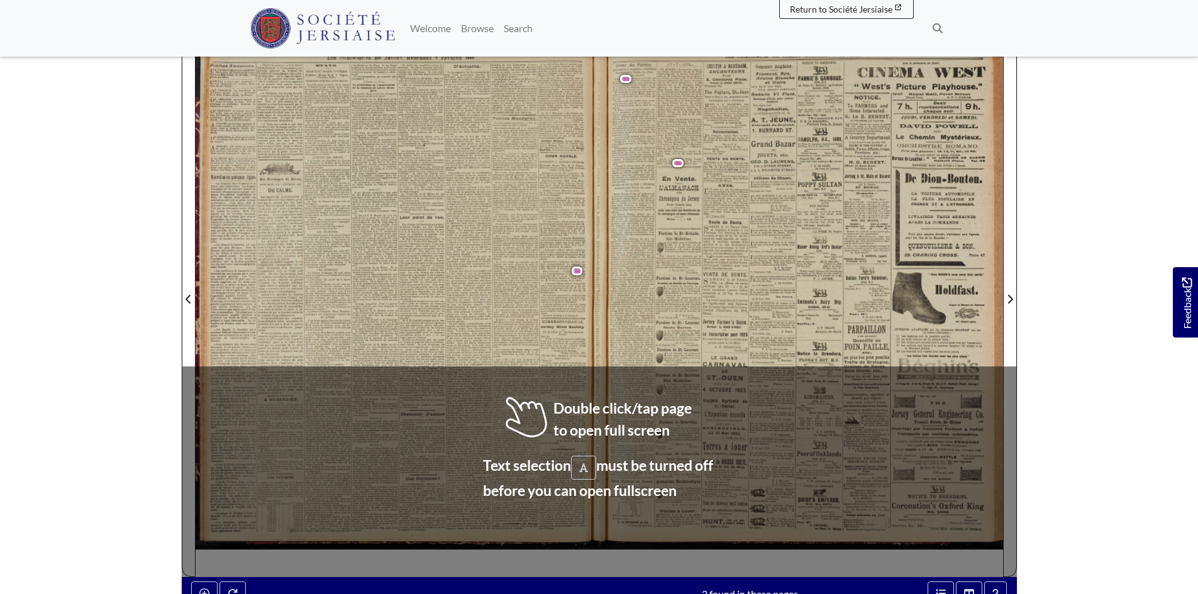
click at [505, 453] on span "dans" at bounding box center [509, 452] width 8 height 4
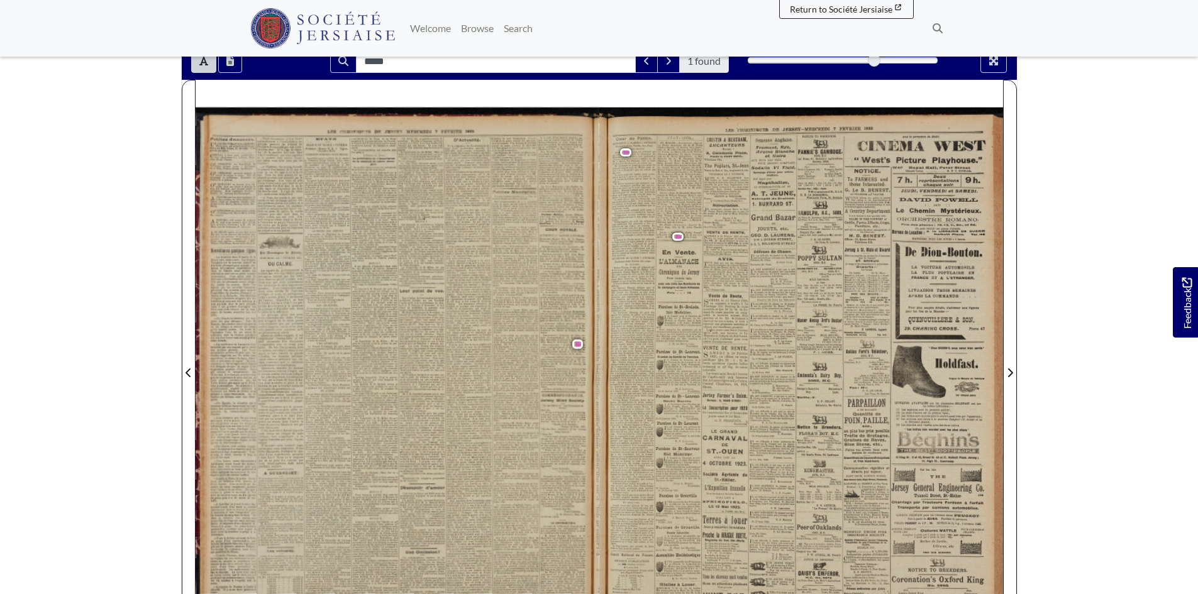
scroll to position [0, 0]
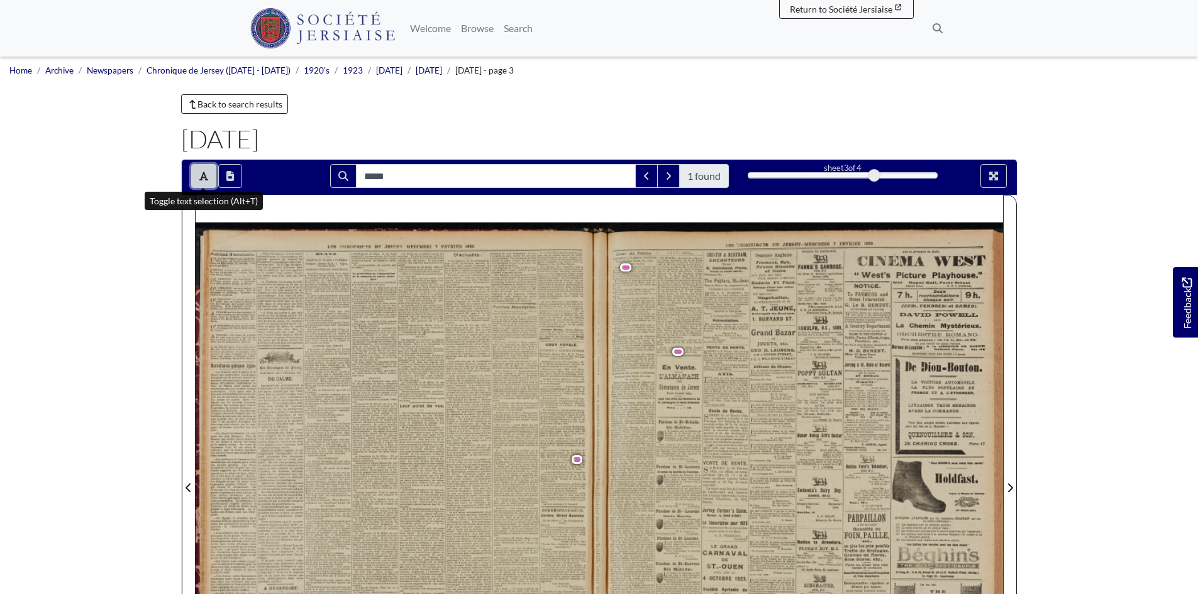
click at [197, 167] on button "Toggle text selection (Alt+T)" at bounding box center [203, 176] width 25 height 24
click at [574, 456] on img at bounding box center [398, 480] width 404 height 571
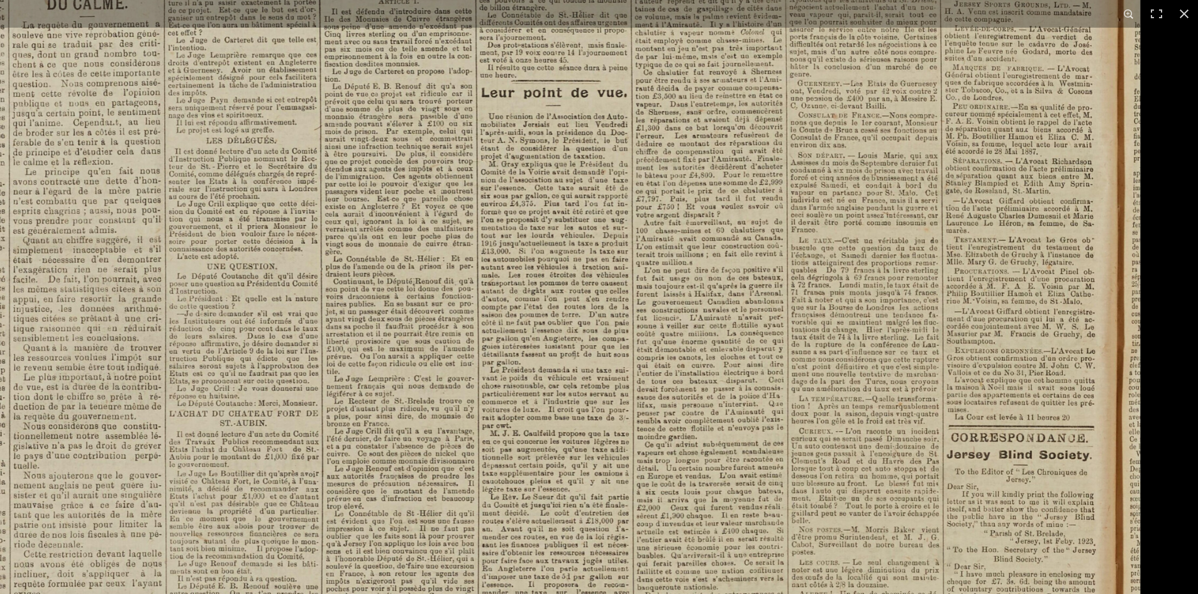
click at [664, 377] on img at bounding box center [473, 338] width 1334 height 1887
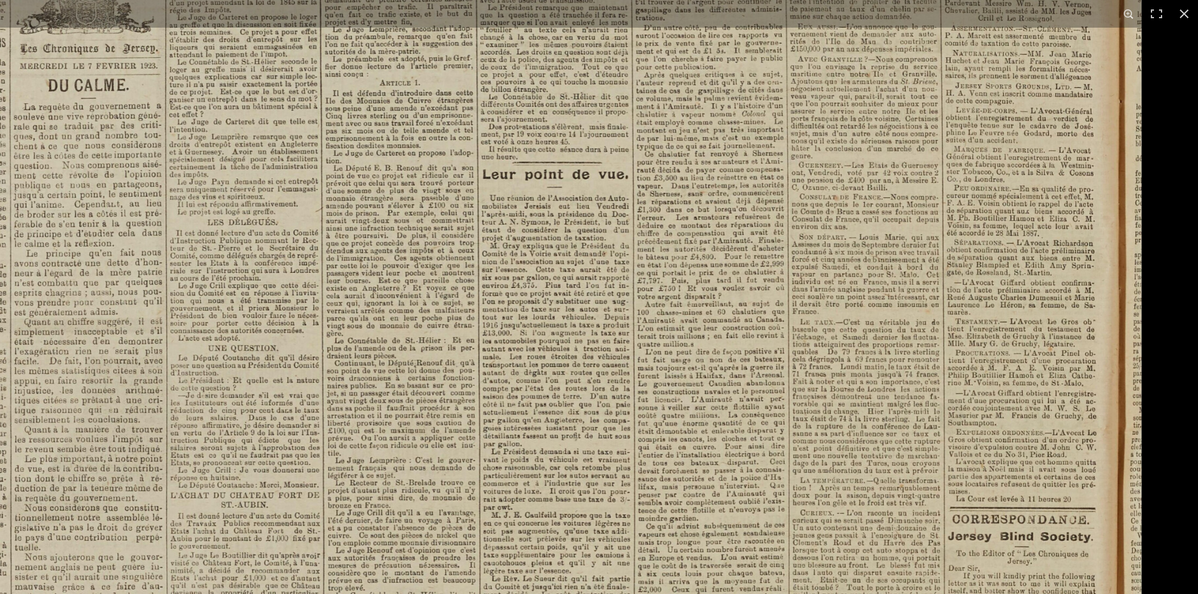
click at [802, 405] on img at bounding box center [475, 420] width 1334 height 1887
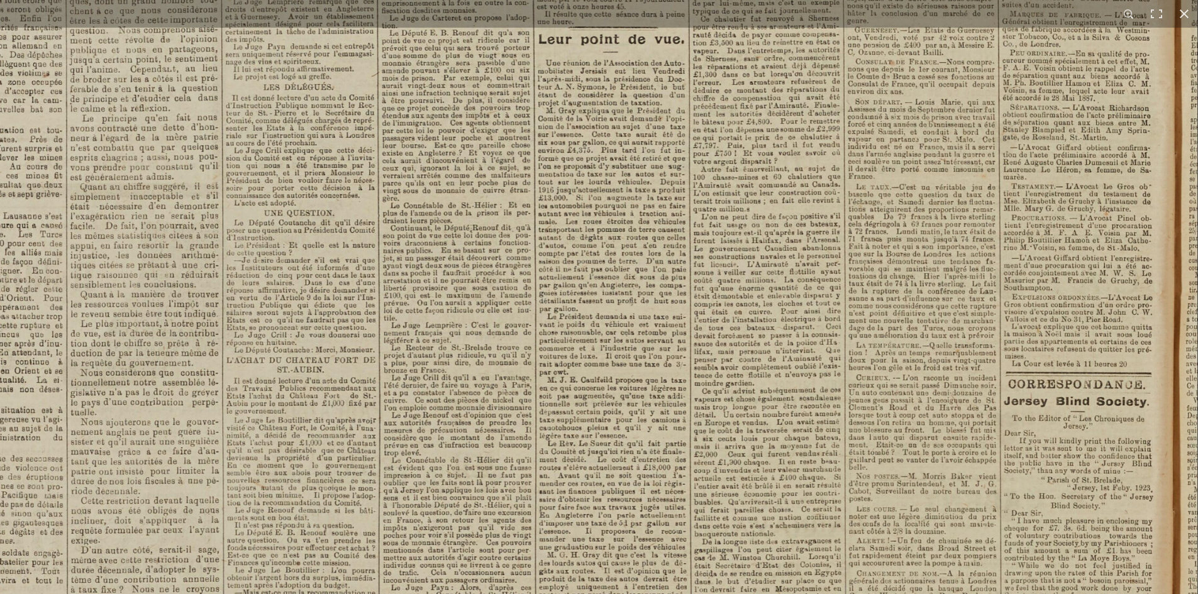
click at [921, 432] on img at bounding box center [531, 285] width 1334 height 1887
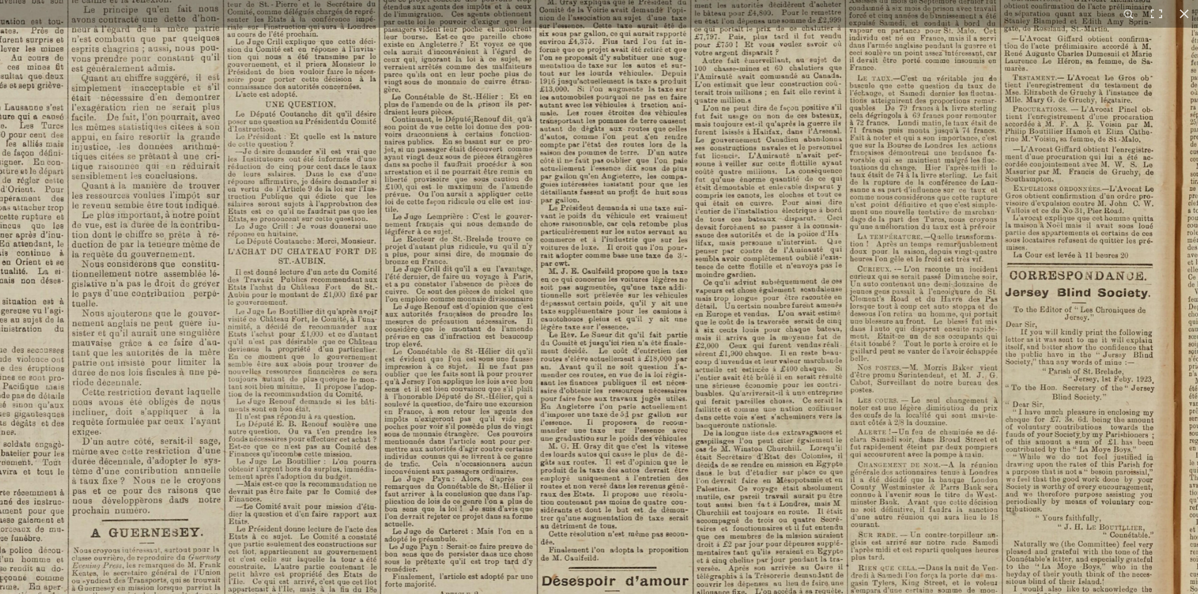
click at [951, 441] on img at bounding box center [532, 176] width 1334 height 1887
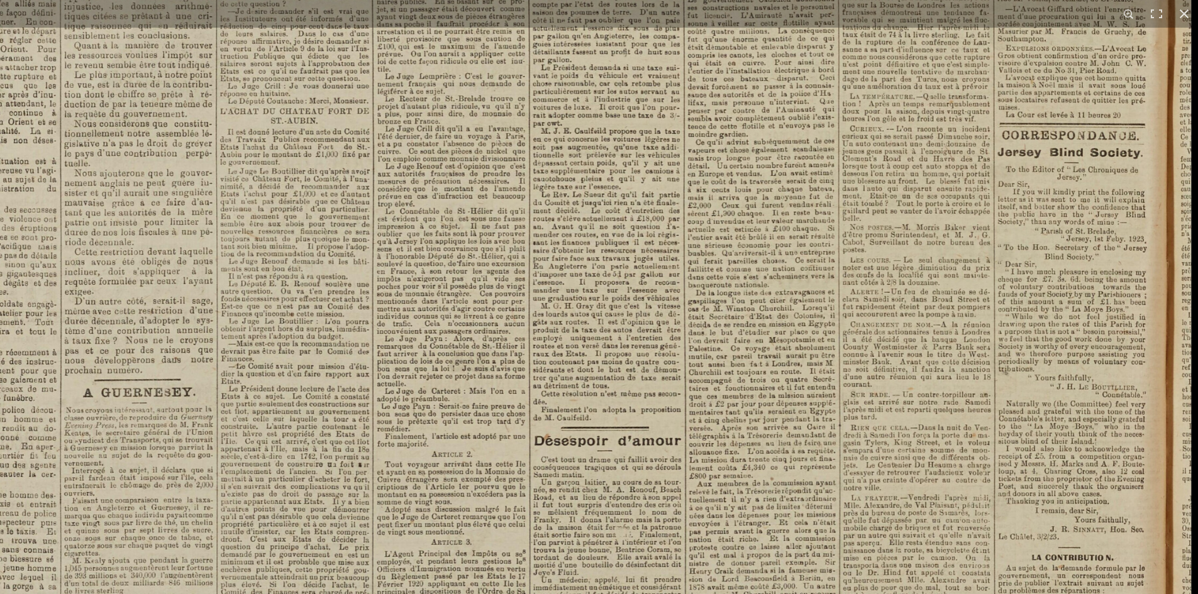
click at [921, 394] on img at bounding box center [524, 35] width 1334 height 1887
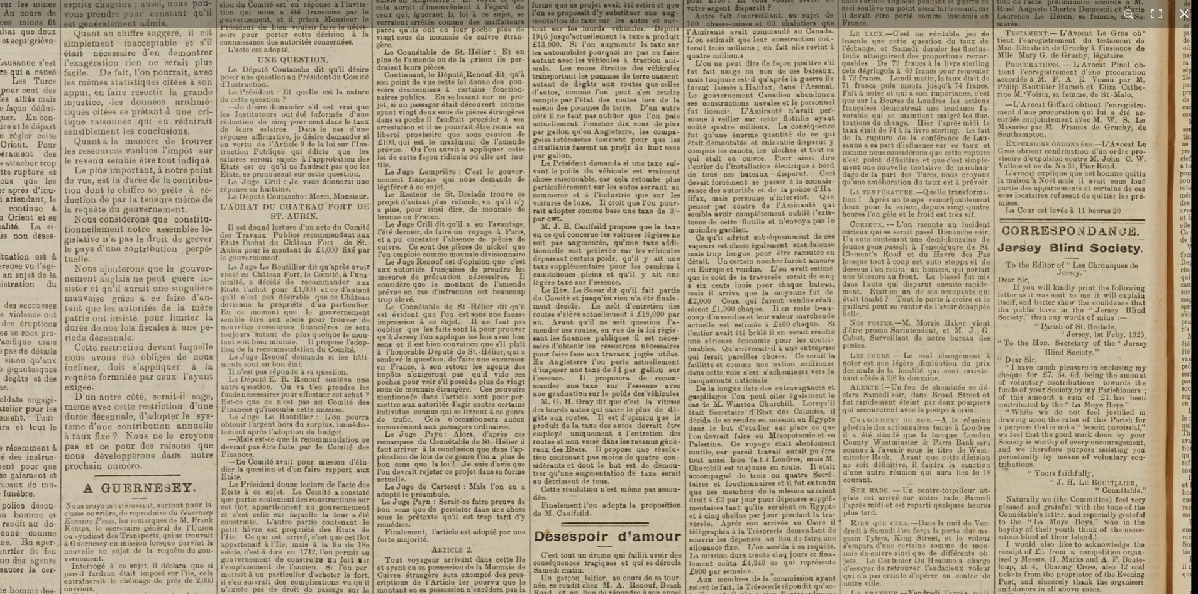
click at [955, 458] on img at bounding box center [524, 131] width 1334 height 1887
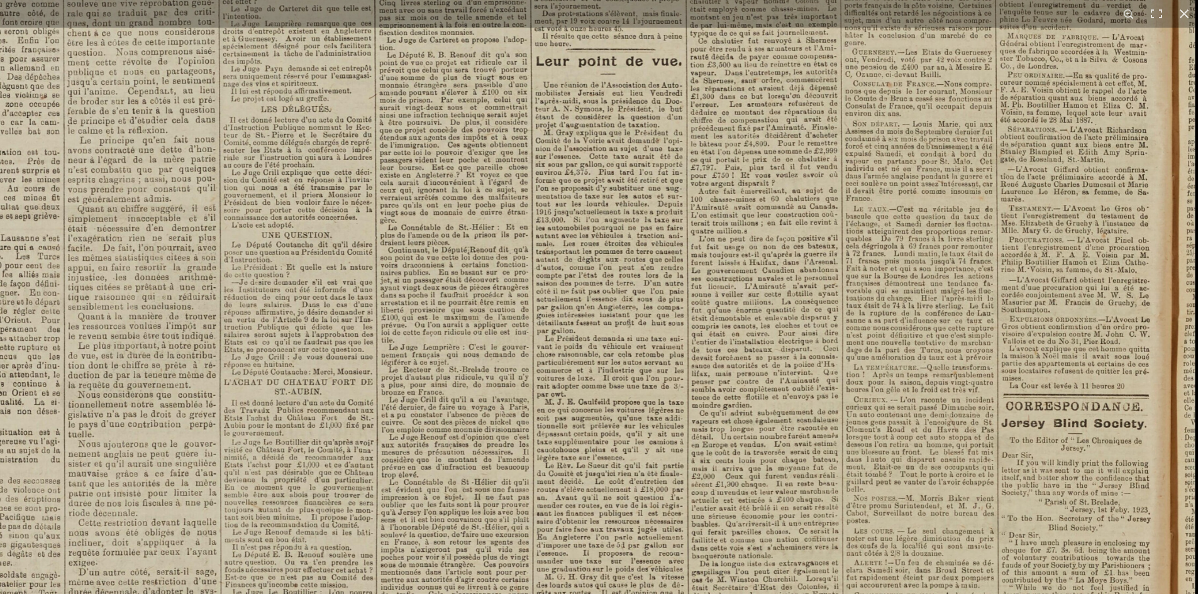
click at [951, 528] on img at bounding box center [528, 307] width 1334 height 1887
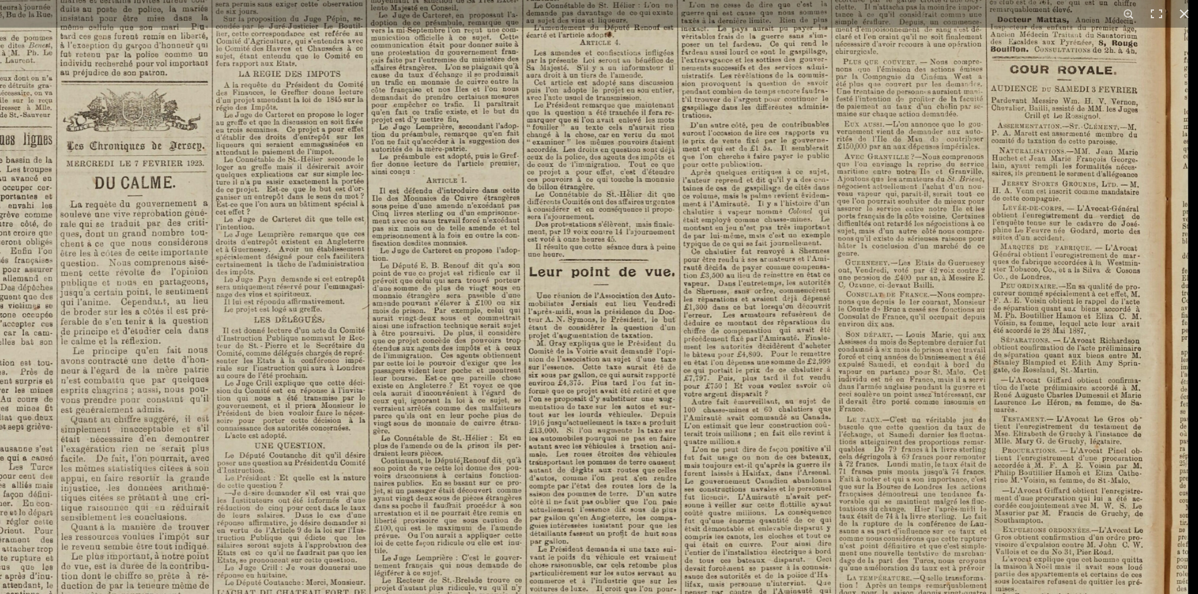
click at [951, 492] on img at bounding box center [521, 517] width 1334 height 1887
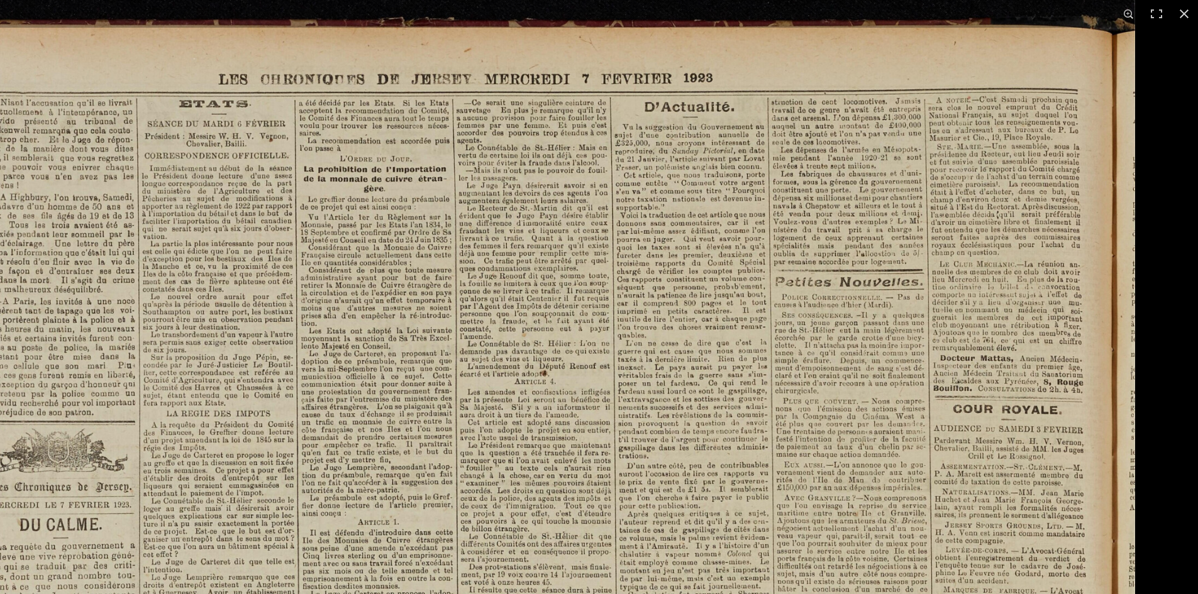
click at [1111, 548] on div at bounding box center [599, 297] width 1198 height 594
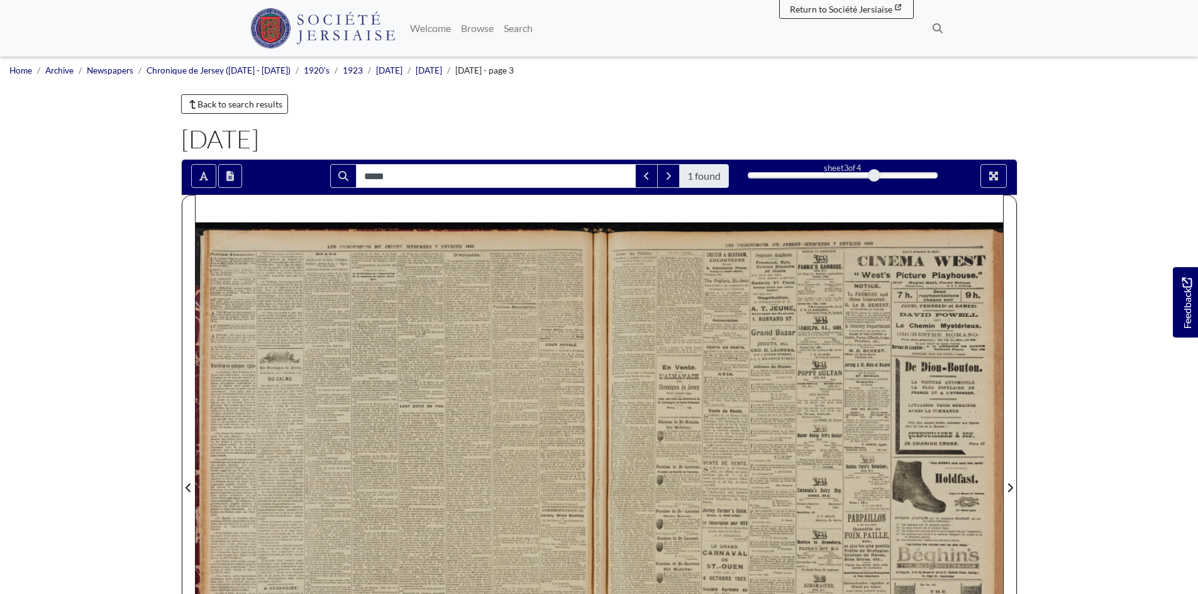
click at [705, 494] on div at bounding box center [801, 480] width 404 height 571
click at [704, 494] on div at bounding box center [801, 480] width 404 height 571
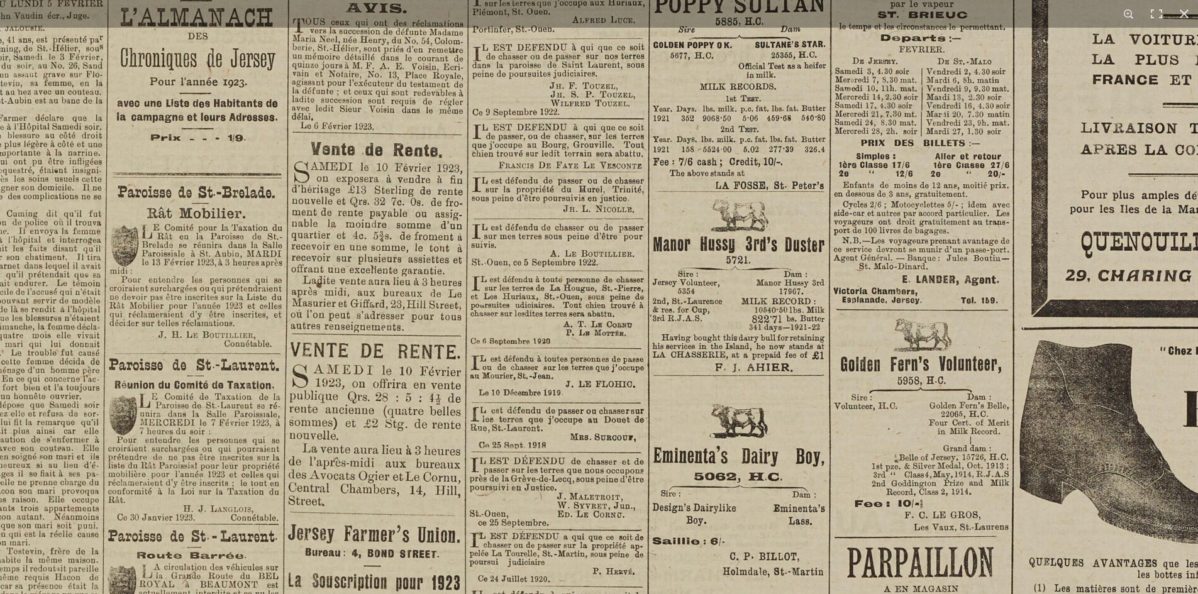
click at [585, 425] on img at bounding box center [668, 416] width 1556 height 2201
